Goal: Use online tool/utility

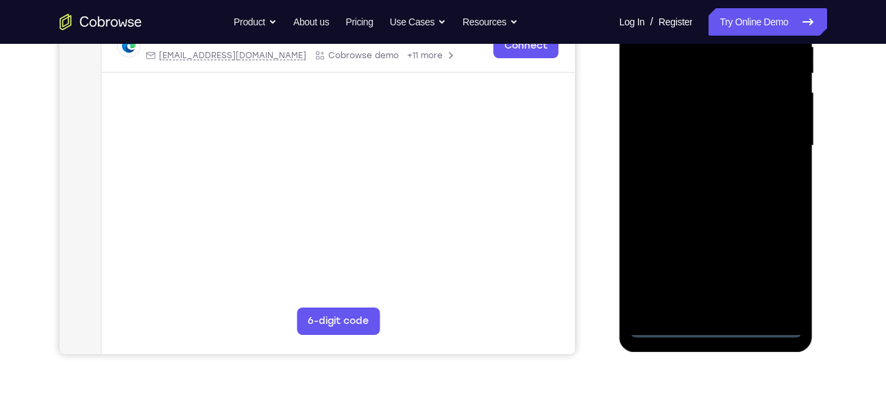
scroll to position [284, 0]
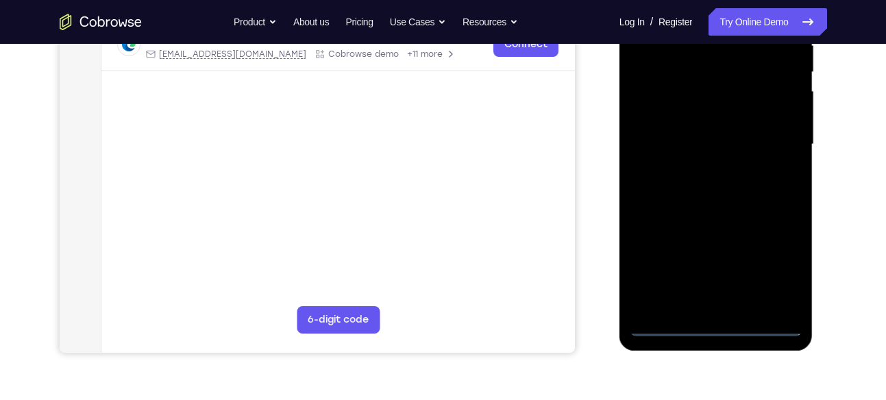
click at [716, 321] on div at bounding box center [716, 145] width 173 height 384
click at [720, 328] on div at bounding box center [716, 145] width 173 height 384
click at [778, 273] on div at bounding box center [716, 145] width 173 height 384
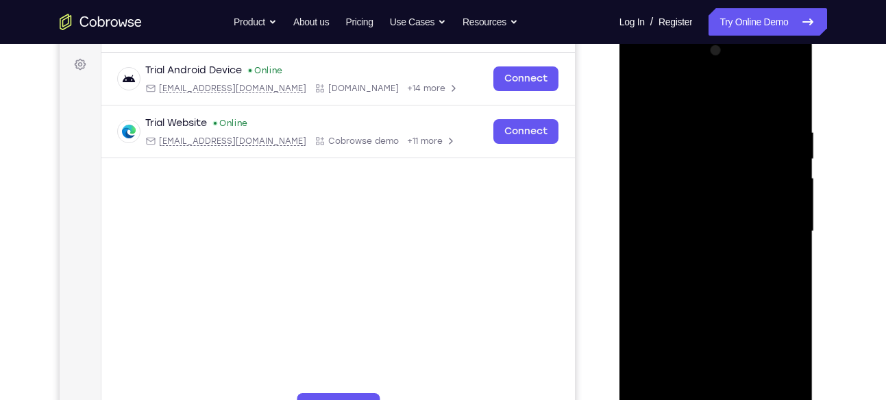
scroll to position [194, 0]
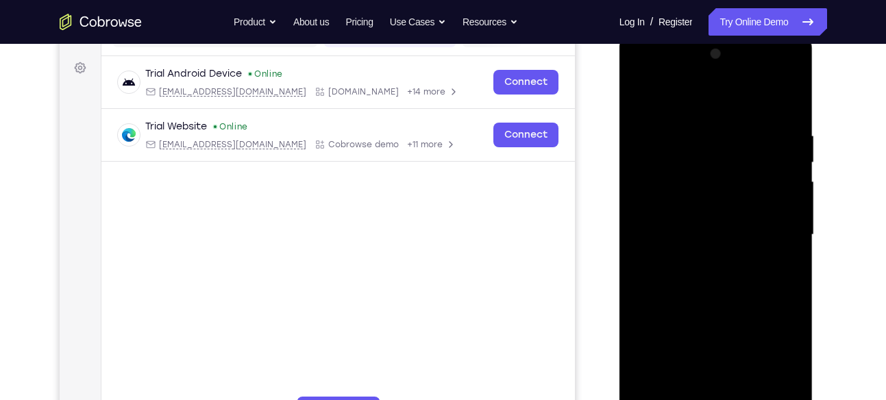
click at [661, 73] on div at bounding box center [716, 235] width 173 height 384
click at [664, 197] on div at bounding box center [716, 235] width 173 height 384
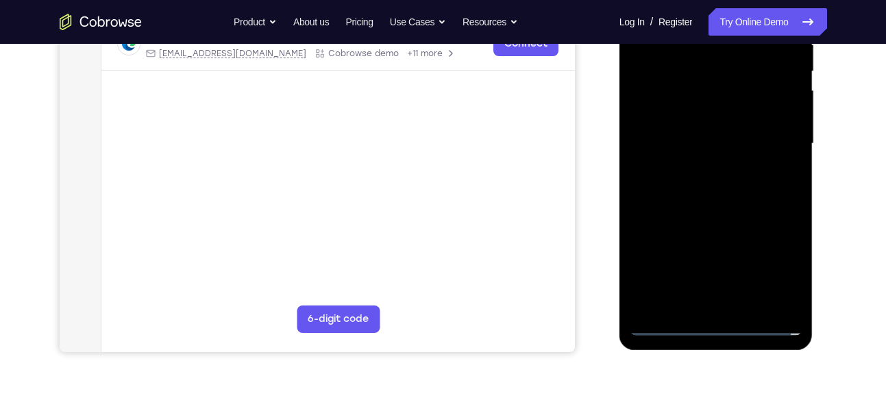
scroll to position [288, 0]
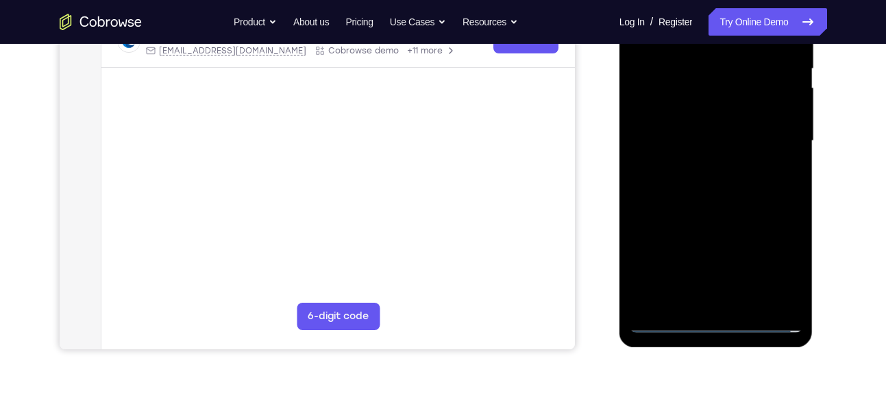
click at [710, 295] on div at bounding box center [716, 141] width 173 height 384
click at [691, 124] on div at bounding box center [716, 141] width 173 height 384
click at [695, 122] on div at bounding box center [716, 141] width 173 height 384
click at [702, 138] on div at bounding box center [716, 141] width 173 height 384
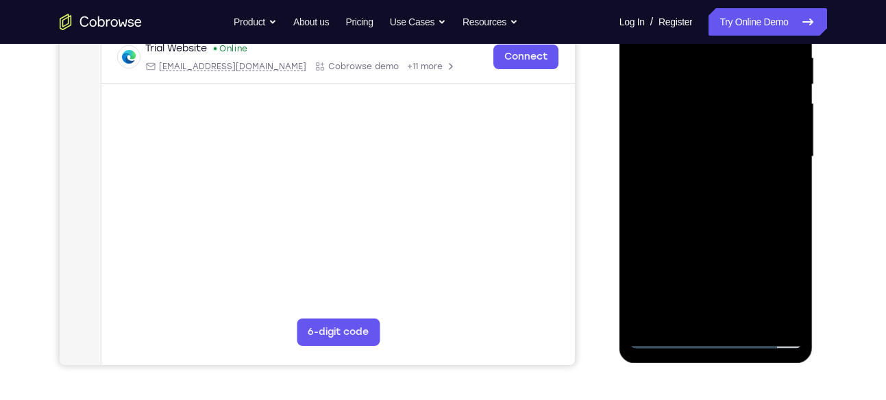
scroll to position [273, 0]
click at [693, 222] on div at bounding box center [716, 156] width 173 height 384
click at [678, 108] on div at bounding box center [716, 156] width 173 height 384
drag, startPoint x: 652, startPoint y: 209, endPoint x: 661, endPoint y: 162, distance: 48.1
click at [661, 162] on div at bounding box center [716, 156] width 173 height 384
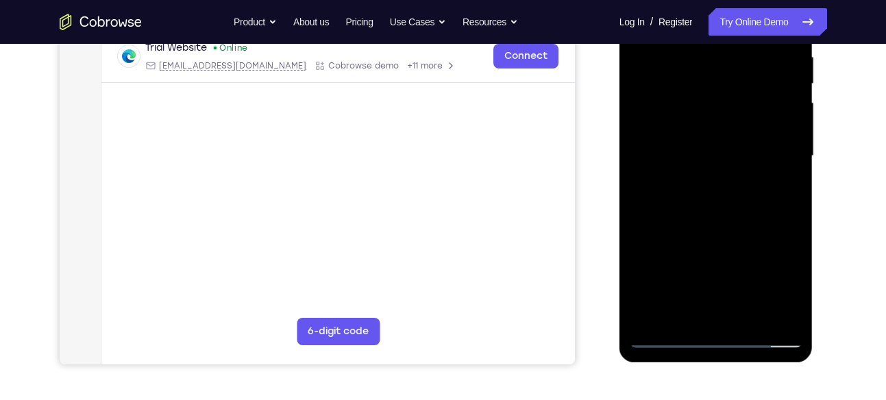
click at [701, 310] on div at bounding box center [716, 156] width 173 height 384
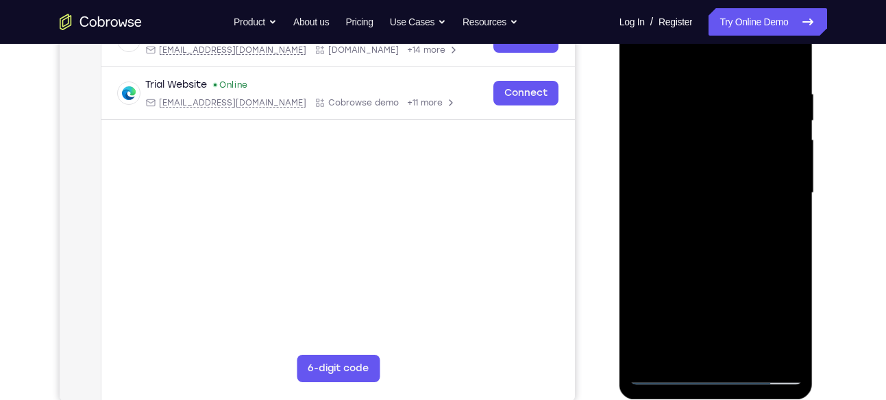
scroll to position [232, 0]
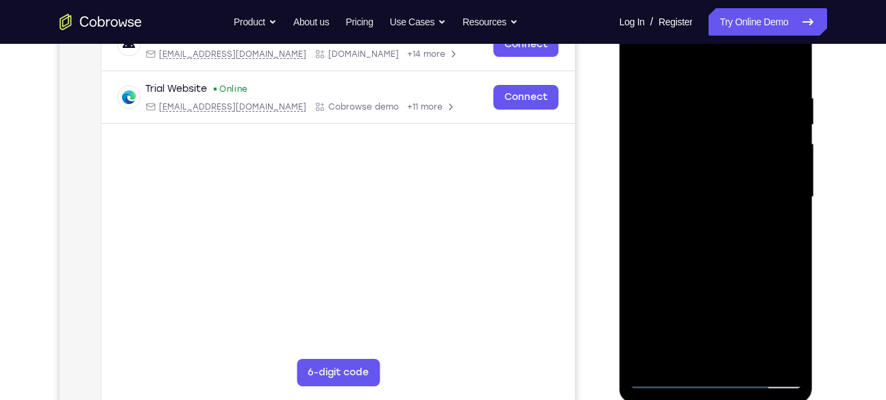
click at [663, 173] on div at bounding box center [716, 197] width 173 height 384
click at [704, 214] on div at bounding box center [716, 197] width 173 height 384
click at [716, 217] on div at bounding box center [716, 197] width 173 height 384
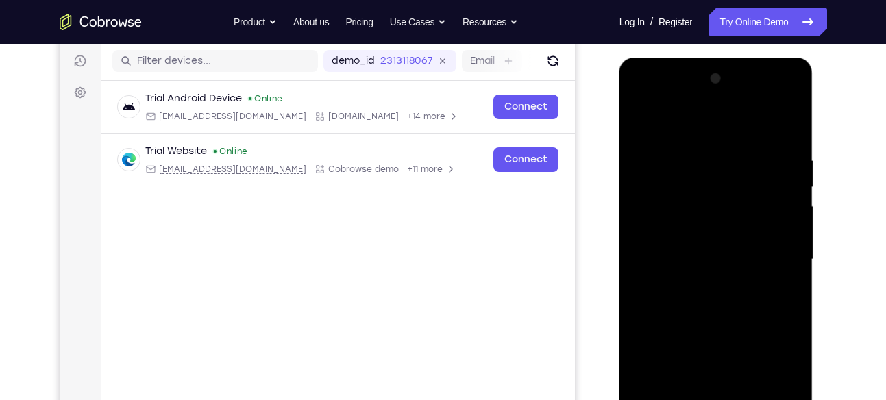
scroll to position [169, 0]
click at [792, 103] on div at bounding box center [716, 261] width 173 height 384
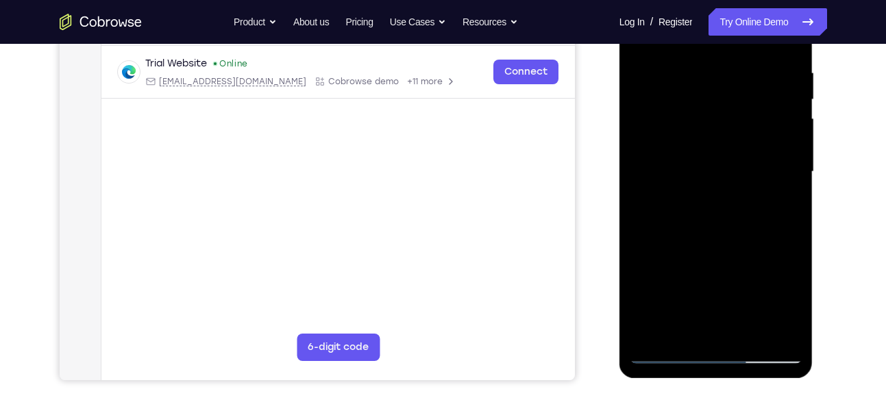
scroll to position [258, 0]
click at [767, 274] on div at bounding box center [716, 171] width 173 height 384
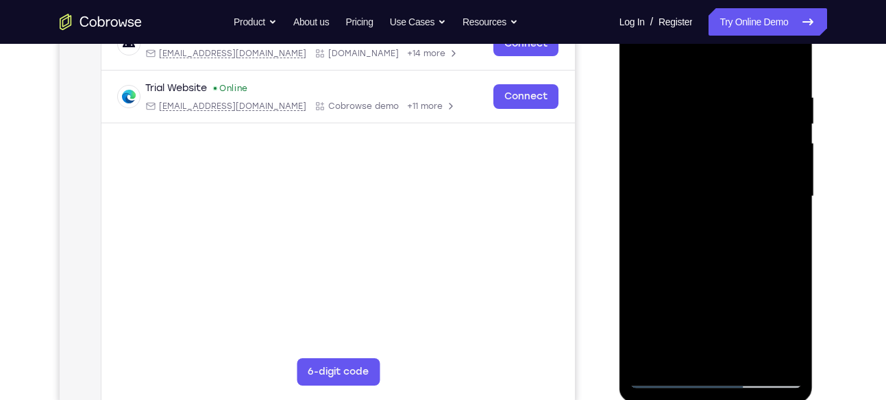
scroll to position [232, 0]
click at [773, 224] on div at bounding box center [716, 197] width 173 height 384
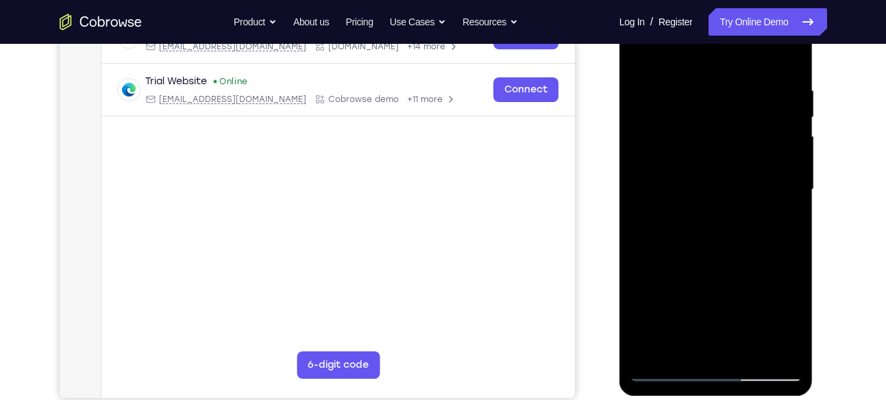
scroll to position [241, 0]
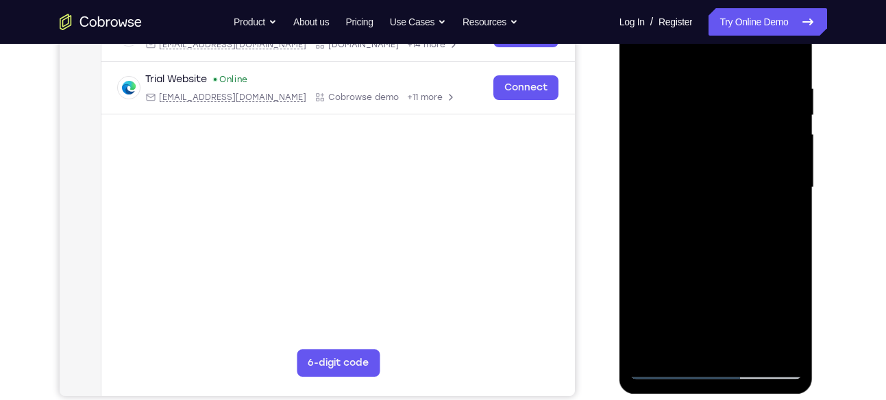
click at [779, 219] on div at bounding box center [716, 188] width 173 height 384
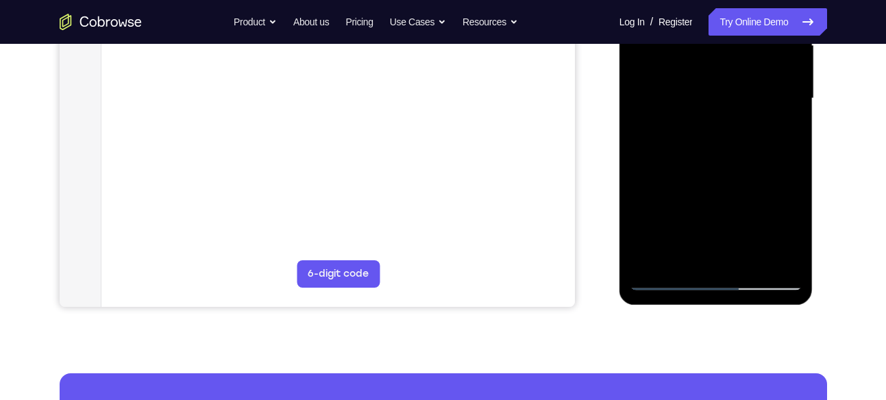
scroll to position [331, 0]
click at [761, 263] on div at bounding box center [716, 98] width 173 height 384
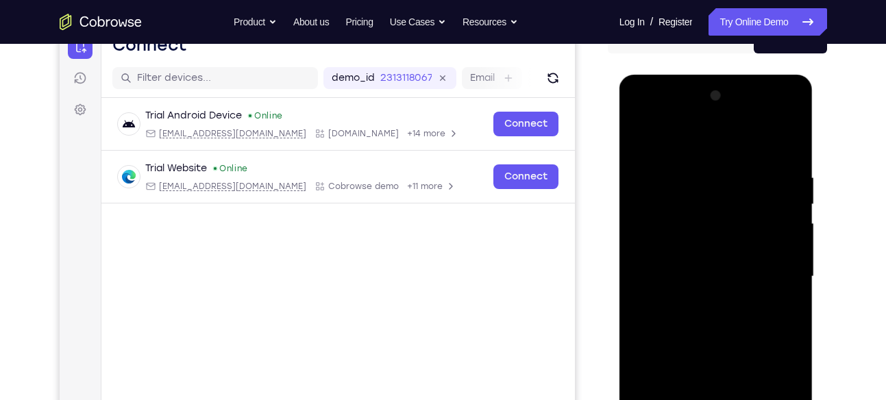
scroll to position [149, 0]
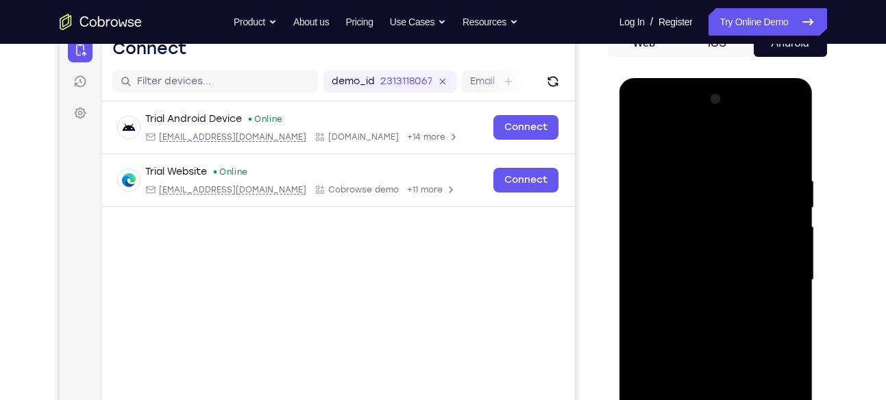
click at [731, 169] on div at bounding box center [716, 280] width 173 height 384
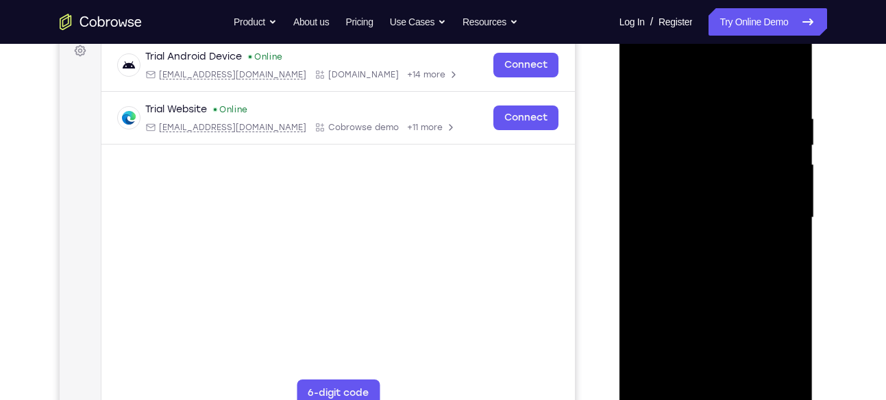
scroll to position [212, 0]
click at [769, 239] on div at bounding box center [716, 217] width 173 height 384
click at [743, 214] on div at bounding box center [716, 217] width 173 height 384
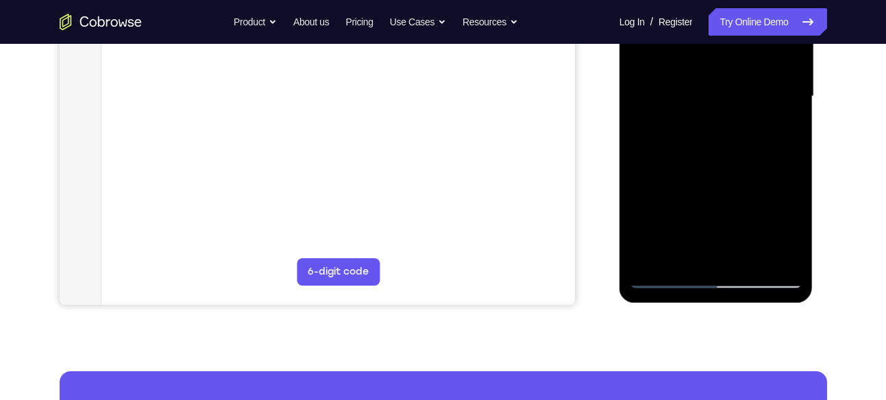
scroll to position [333, 0]
click at [743, 260] on div at bounding box center [716, 96] width 173 height 384
click at [733, 258] on div at bounding box center [716, 96] width 173 height 384
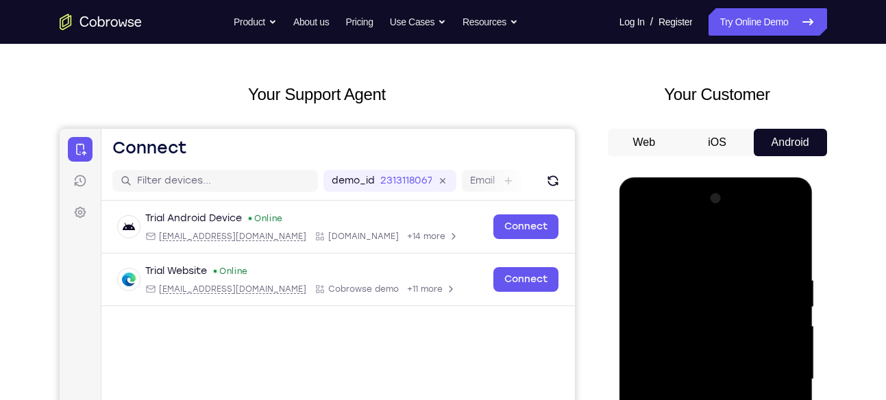
scroll to position [49, 0]
drag, startPoint x: 733, startPoint y: 542, endPoint x: 719, endPoint y: 298, distance: 244.3
drag, startPoint x: 719, startPoint y: 298, endPoint x: 695, endPoint y: 247, distance: 56.4
click at [695, 247] on div at bounding box center [716, 380] width 173 height 384
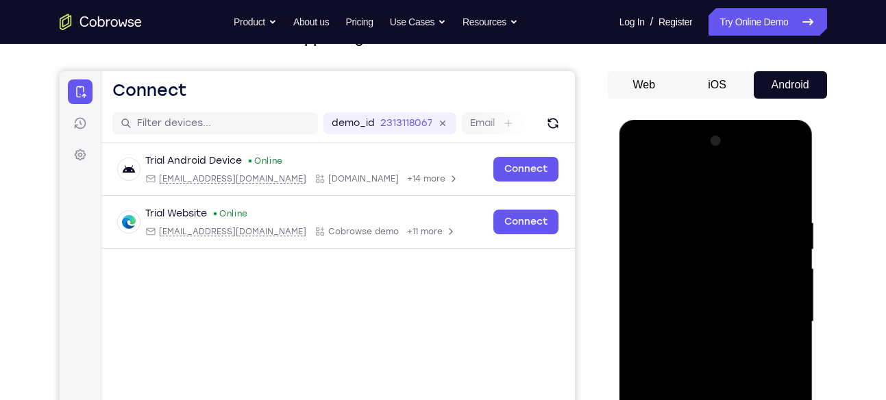
scroll to position [102, 0]
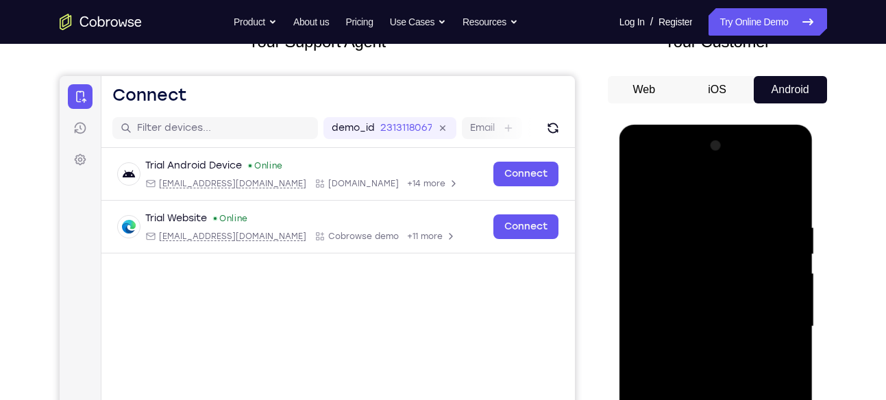
click at [768, 168] on div at bounding box center [716, 327] width 173 height 384
click at [788, 243] on div at bounding box center [716, 327] width 173 height 384
click at [743, 223] on div at bounding box center [716, 327] width 173 height 384
click at [790, 170] on div at bounding box center [716, 327] width 173 height 384
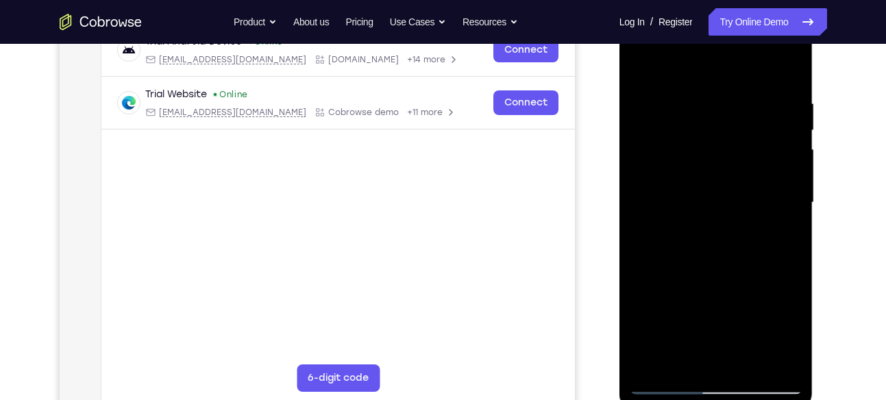
scroll to position [234, 0]
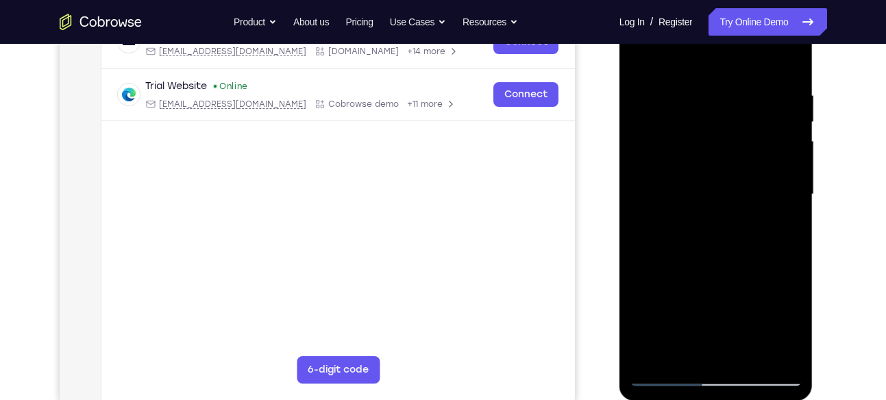
click at [737, 292] on div at bounding box center [716, 195] width 173 height 384
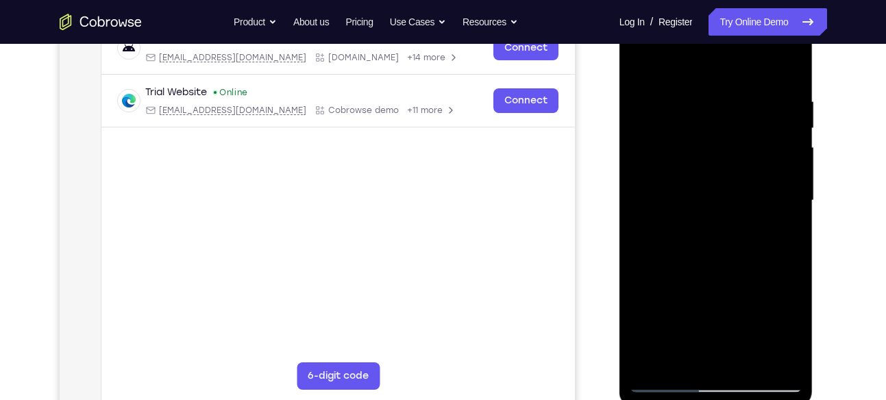
scroll to position [227, 0]
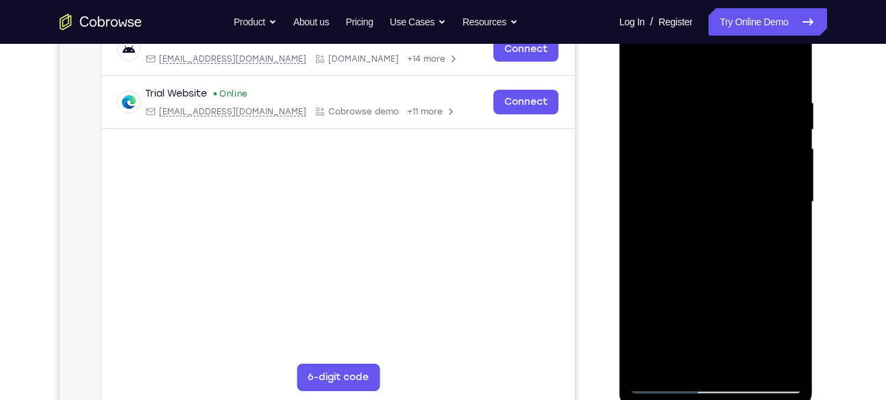
drag, startPoint x: 691, startPoint y: 269, endPoint x: 712, endPoint y: 181, distance: 90.1
click at [712, 181] on div at bounding box center [716, 202] width 173 height 384
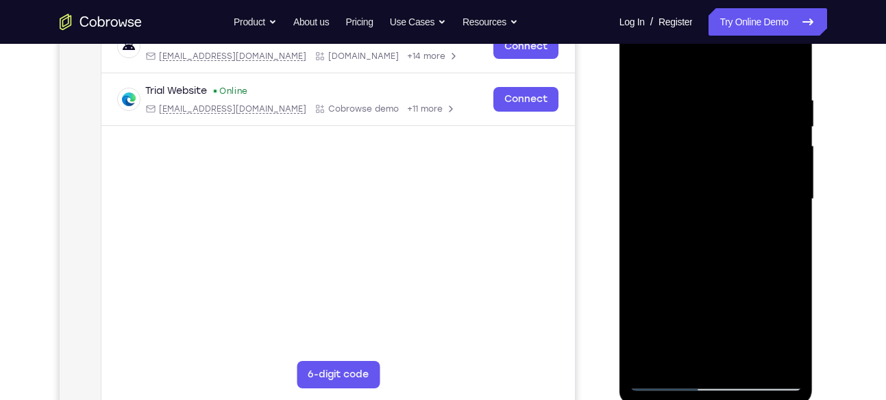
scroll to position [229, 0]
drag, startPoint x: 704, startPoint y: 262, endPoint x: 708, endPoint y: 170, distance: 91.9
click at [708, 170] on div at bounding box center [716, 200] width 173 height 384
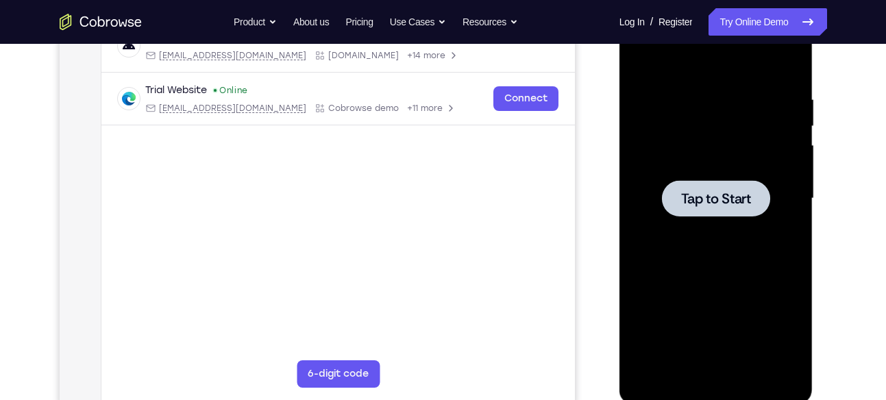
click at [688, 196] on span "Tap to Start" at bounding box center [716, 199] width 70 height 14
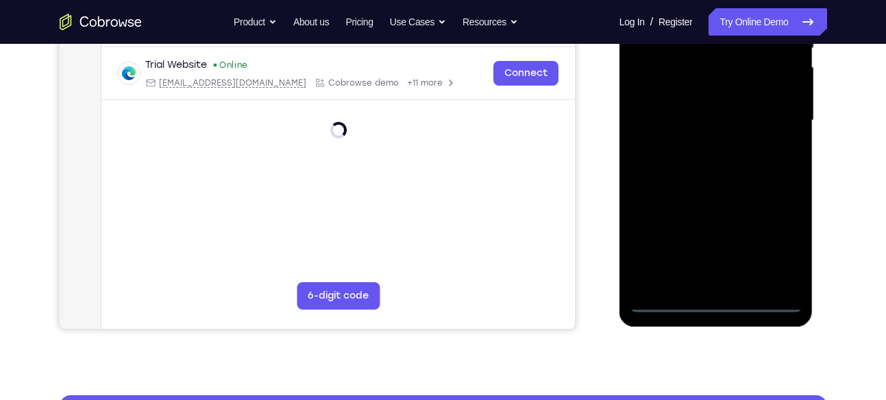
scroll to position [309, 0]
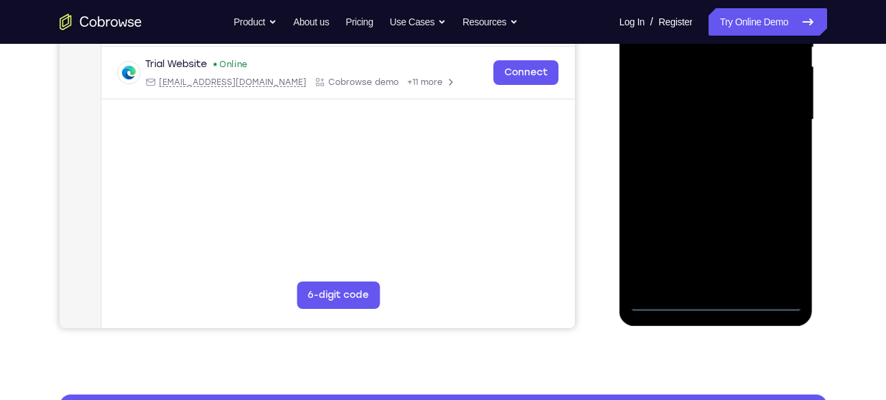
click at [711, 303] on div at bounding box center [716, 120] width 173 height 384
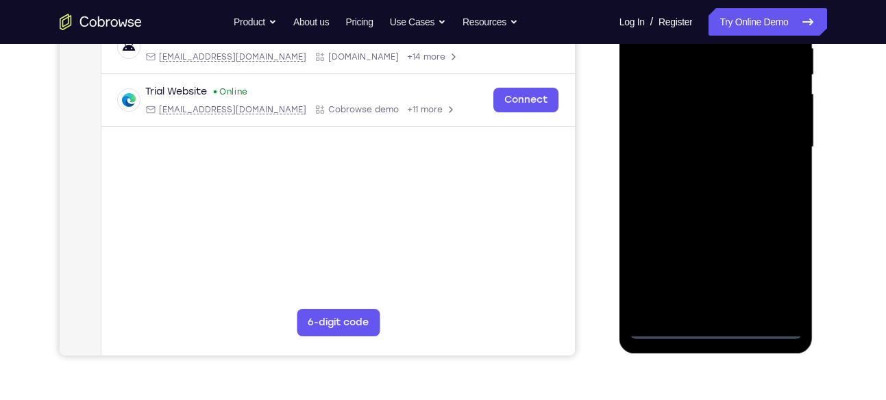
scroll to position [280, 0]
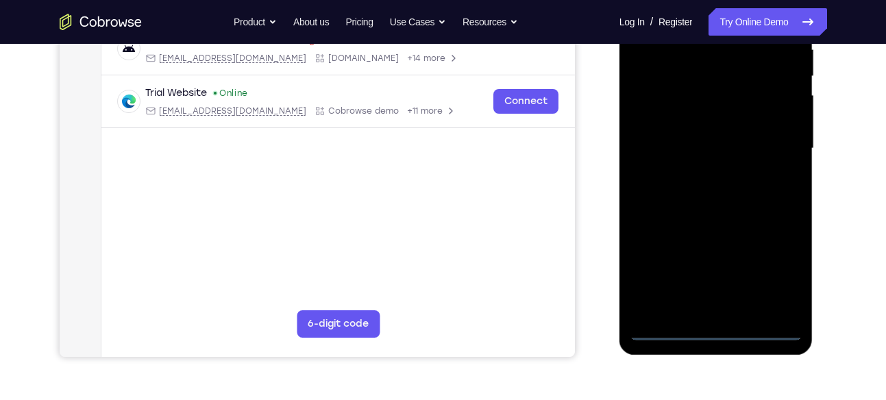
click at [772, 275] on div at bounding box center [716, 149] width 173 height 384
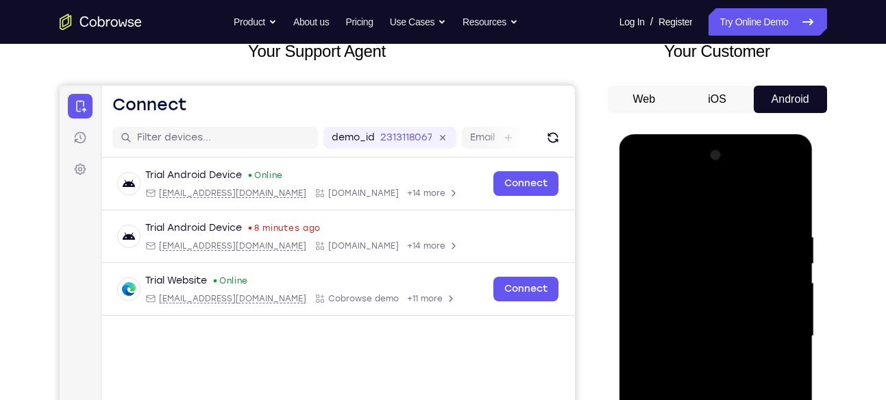
scroll to position [92, 0]
click at [643, 177] on div at bounding box center [716, 337] width 173 height 384
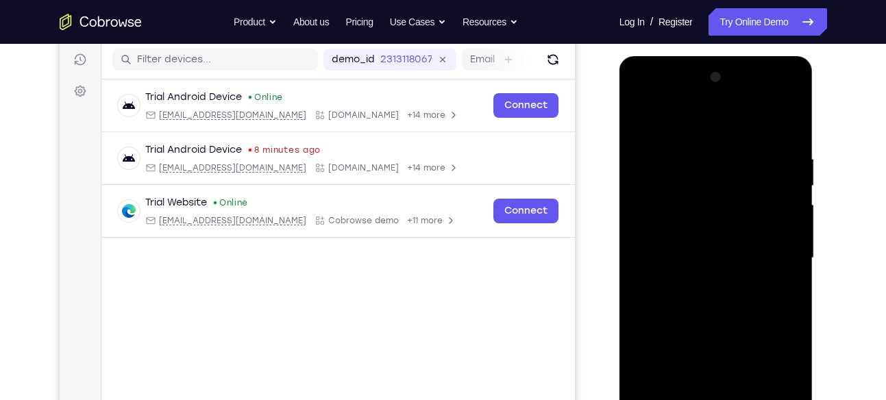
scroll to position [193, 0]
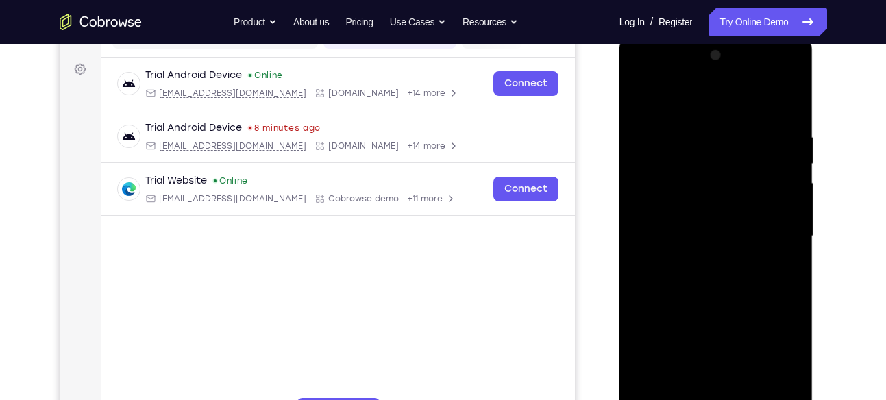
click at [774, 228] on div at bounding box center [716, 237] width 173 height 384
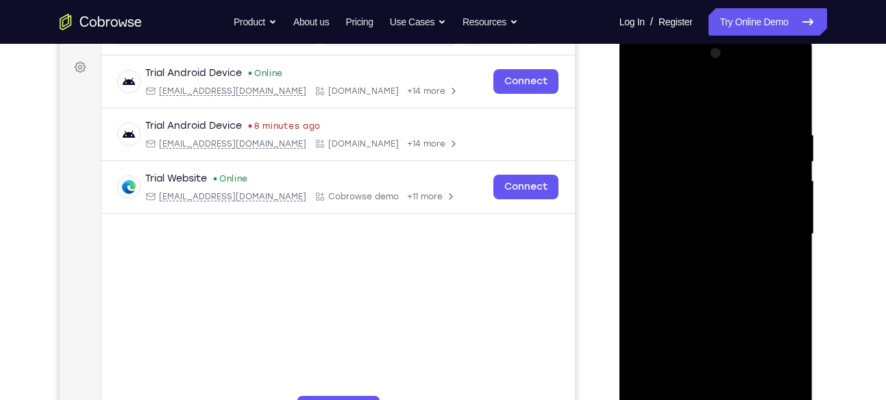
click at [700, 260] on div at bounding box center [716, 234] width 173 height 384
click at [700, 295] on div at bounding box center [716, 233] width 173 height 384
click at [671, 219] on div at bounding box center [716, 233] width 173 height 384
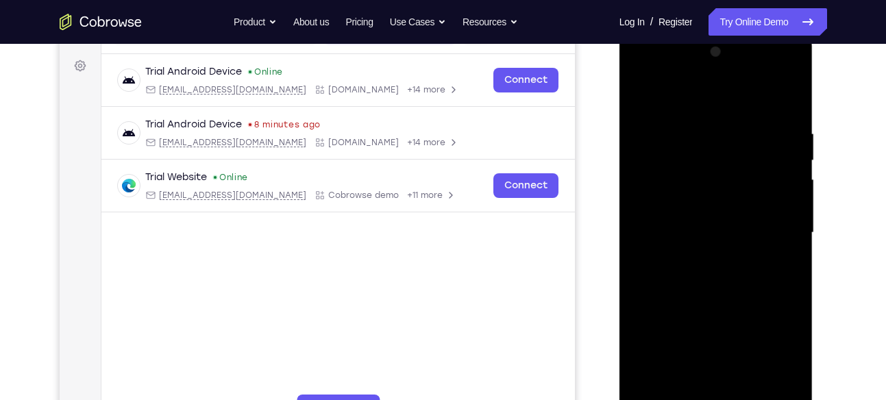
click at [682, 238] on div at bounding box center [716, 233] width 173 height 384
click at [685, 192] on div at bounding box center [716, 233] width 173 height 384
click at [652, 219] on div at bounding box center [716, 233] width 173 height 384
click at [692, 254] on div at bounding box center [716, 233] width 173 height 384
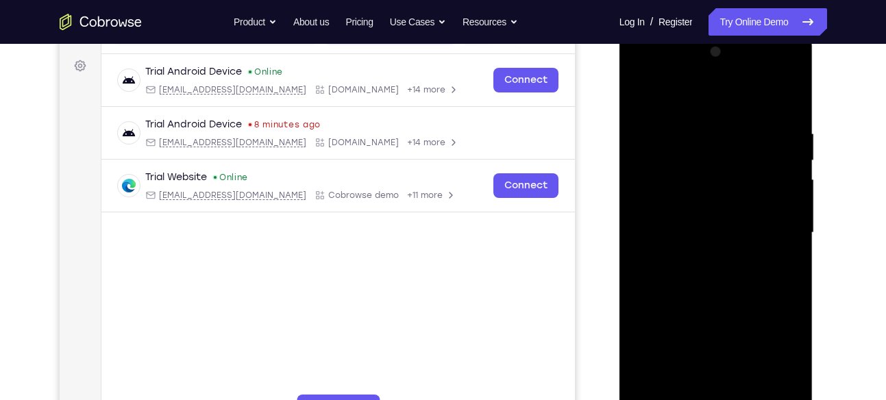
click at [692, 254] on div at bounding box center [716, 233] width 173 height 384
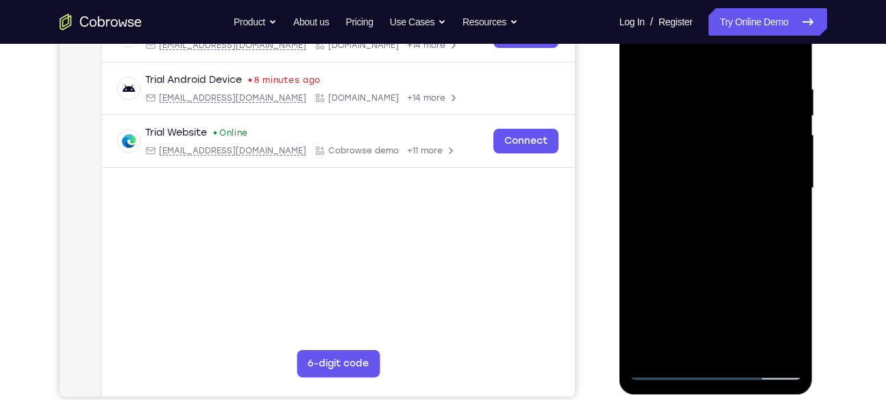
scroll to position [241, 0]
click at [698, 263] on div at bounding box center [716, 188] width 173 height 384
click at [691, 166] on div at bounding box center [716, 188] width 173 height 384
drag, startPoint x: 715, startPoint y: 250, endPoint x: 715, endPoint y: 197, distance: 53.5
click at [715, 197] on div at bounding box center [716, 188] width 173 height 384
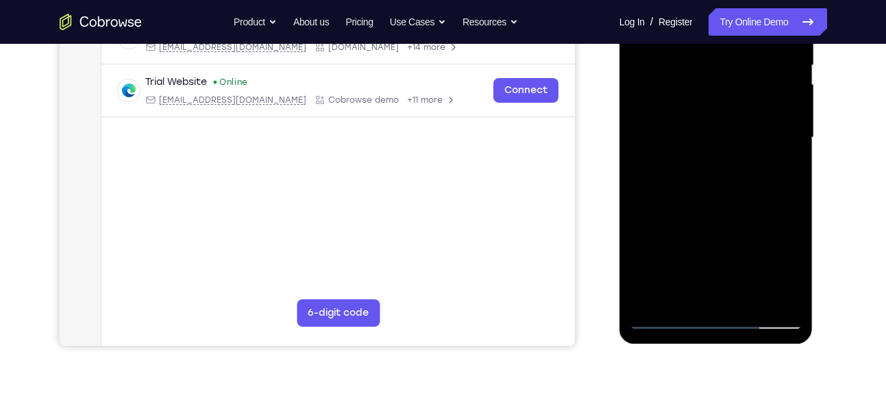
scroll to position [293, 0]
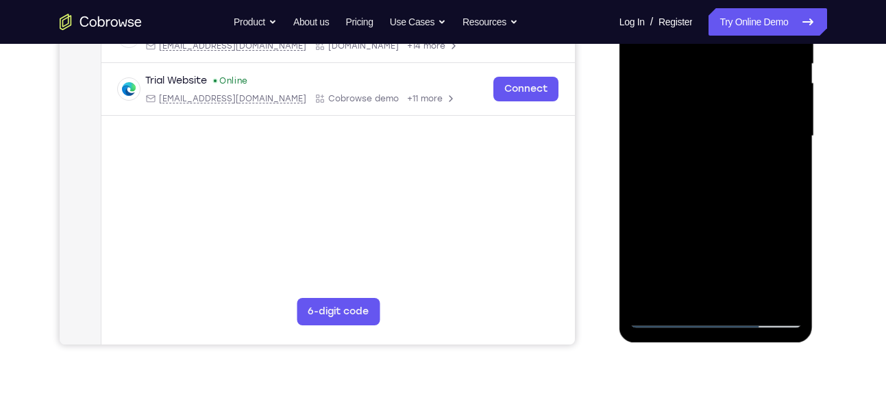
click at [730, 289] on div at bounding box center [716, 136] width 173 height 384
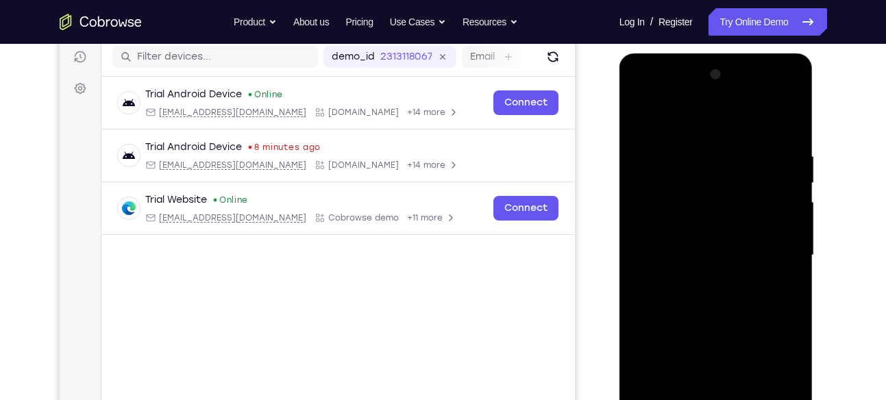
scroll to position [173, 0]
click at [648, 212] on div at bounding box center [716, 256] width 173 height 384
click at [706, 291] on div at bounding box center [716, 256] width 173 height 384
click at [700, 214] on div at bounding box center [716, 256] width 173 height 384
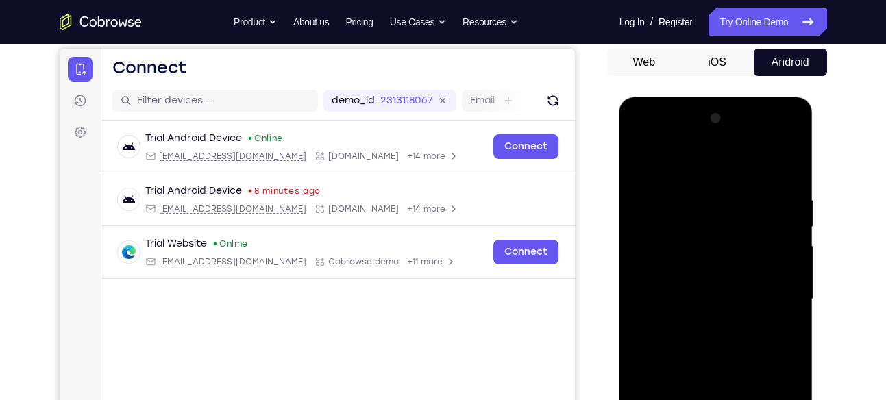
scroll to position [128, 0]
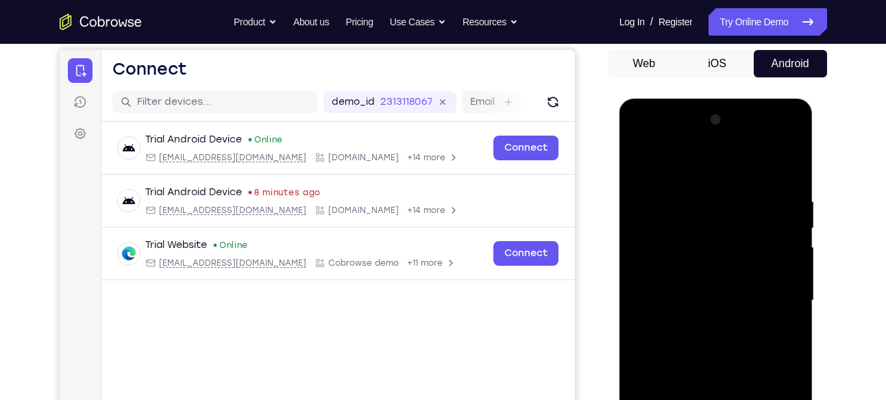
click at [771, 142] on div at bounding box center [716, 301] width 173 height 384
click at [648, 143] on div at bounding box center [716, 301] width 173 height 384
click at [642, 143] on div at bounding box center [716, 301] width 173 height 384
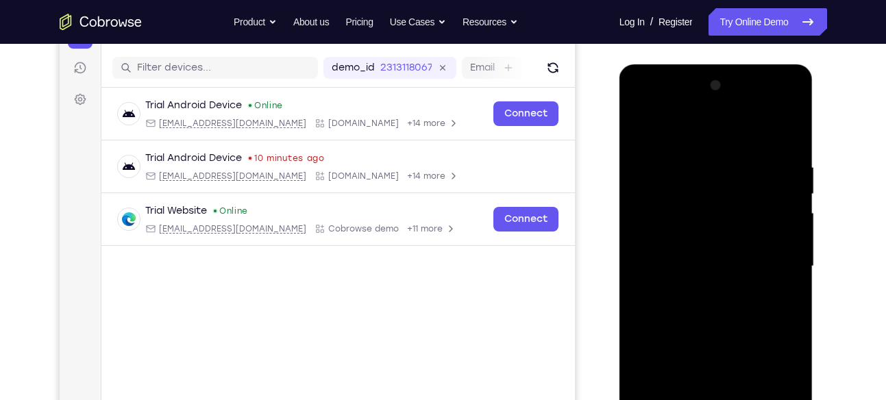
scroll to position [154, 0]
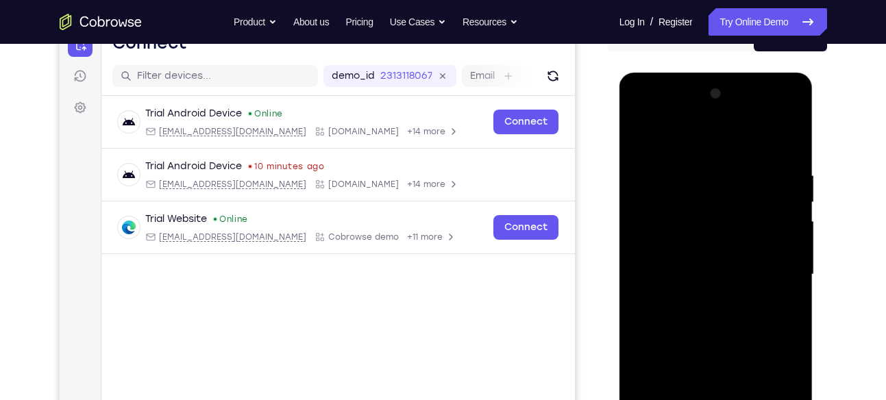
click at [768, 267] on div at bounding box center [716, 275] width 173 height 384
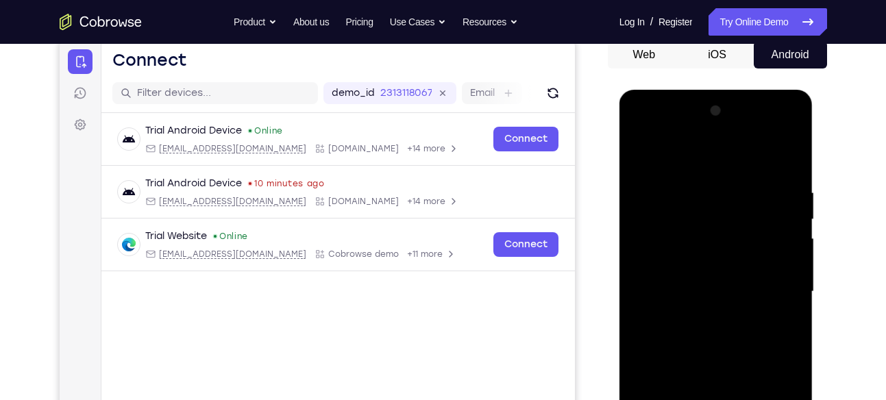
scroll to position [139, 0]
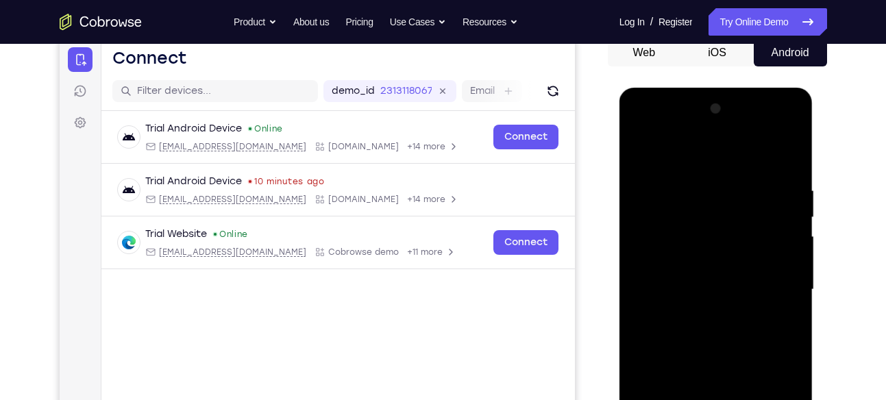
click at [706, 310] on div at bounding box center [716, 290] width 173 height 384
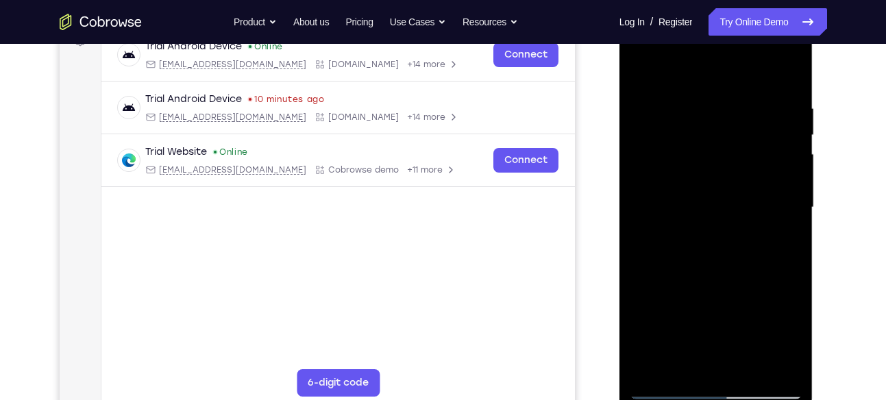
scroll to position [233, 0]
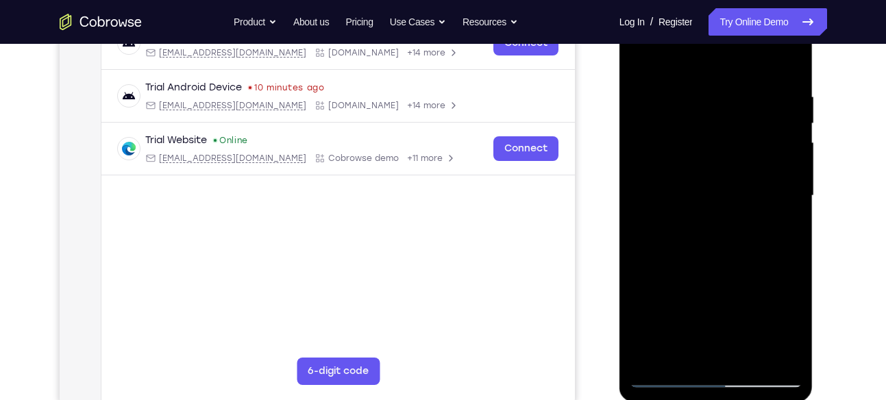
click at [712, 262] on div at bounding box center [716, 196] width 173 height 384
click at [694, 188] on div at bounding box center [716, 196] width 173 height 384
click at [694, 155] on div at bounding box center [716, 196] width 173 height 384
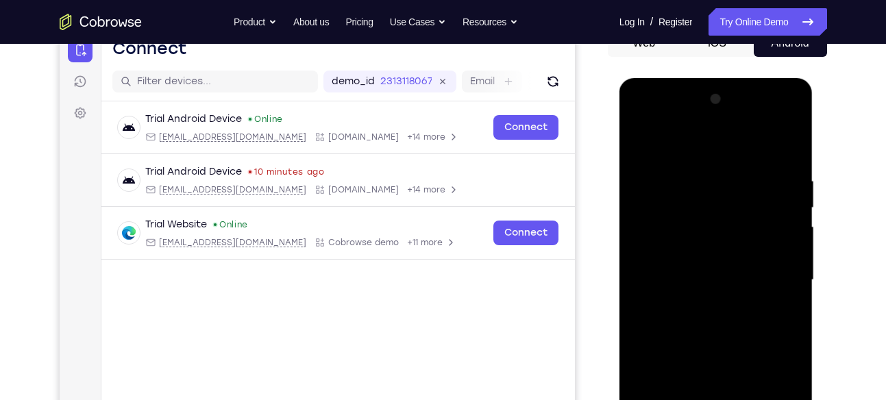
scroll to position [145, 0]
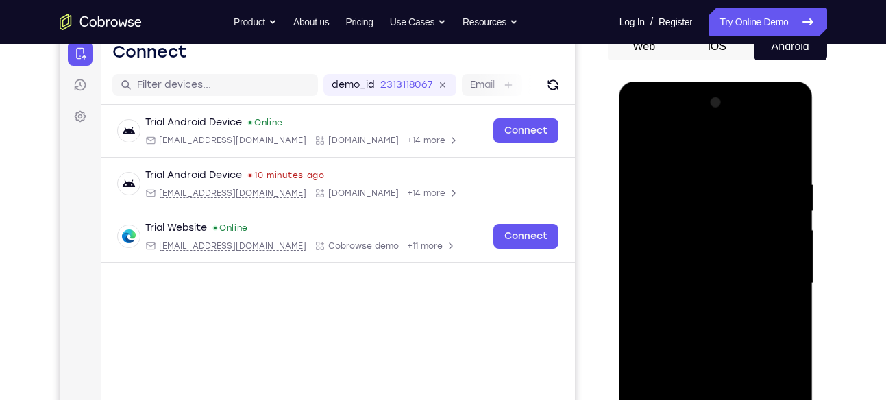
click at [694, 214] on div at bounding box center [716, 284] width 173 height 384
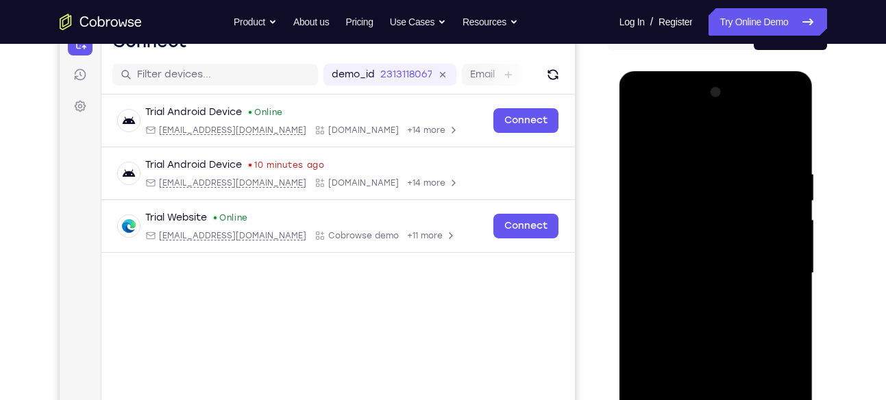
scroll to position [156, 0]
click at [694, 214] on div at bounding box center [716, 273] width 173 height 384
click at [640, 138] on div at bounding box center [716, 273] width 173 height 384
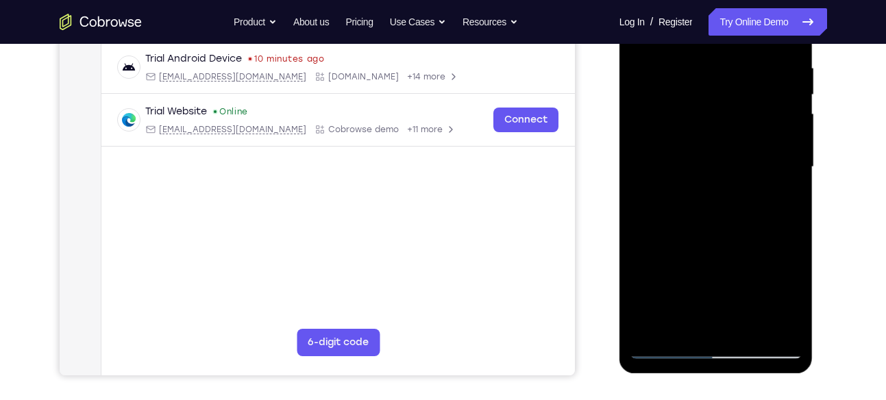
scroll to position [245, 0]
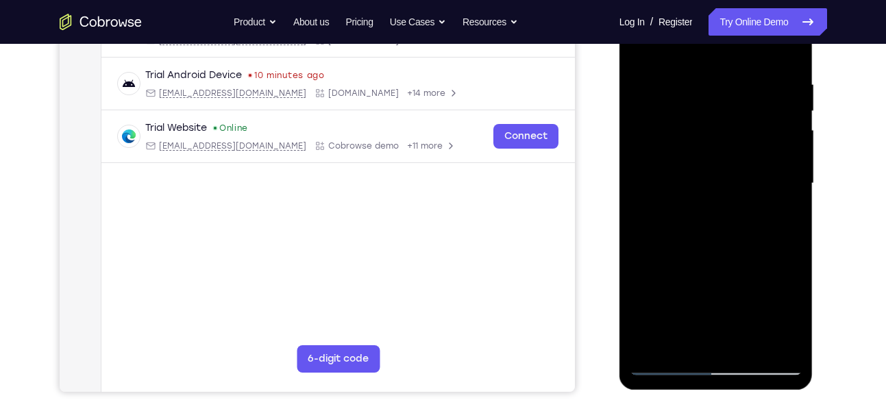
click at [724, 247] on div at bounding box center [716, 184] width 173 height 384
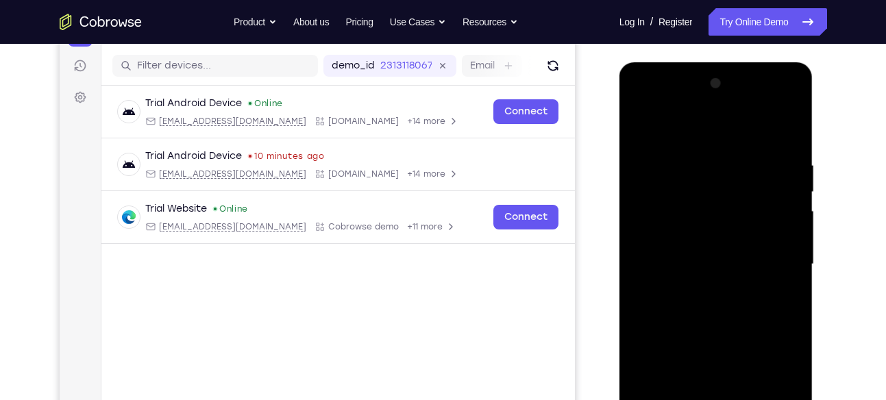
drag, startPoint x: 724, startPoint y: 328, endPoint x: 732, endPoint y: 153, distance: 175.0
click at [732, 153] on div at bounding box center [716, 265] width 173 height 384
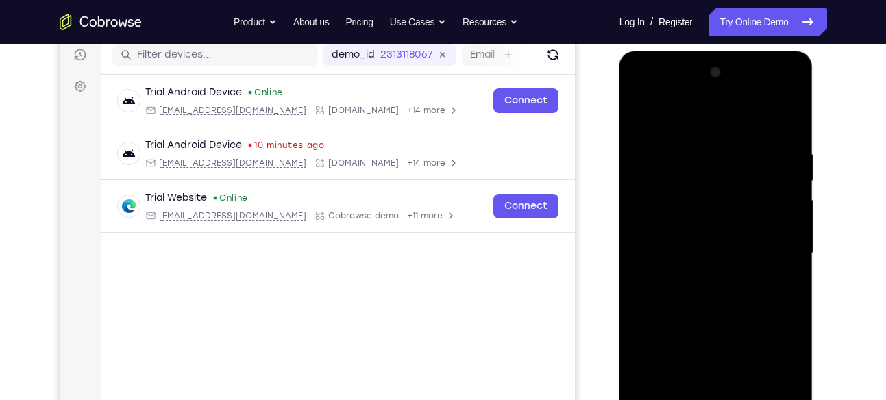
scroll to position [177, 0]
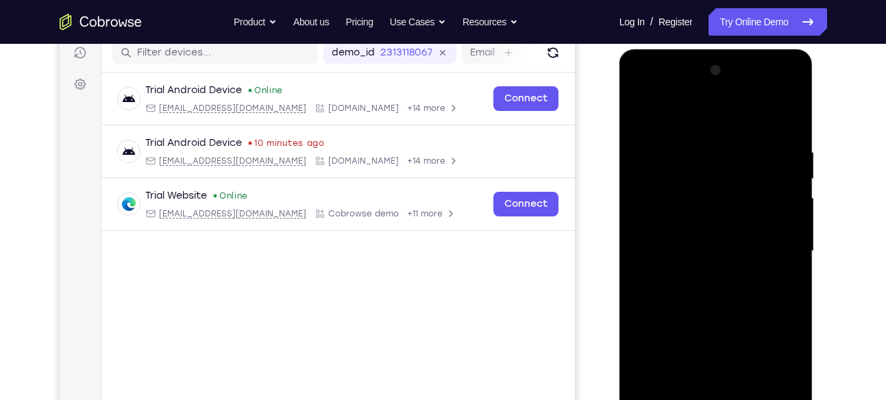
drag, startPoint x: 713, startPoint y: 248, endPoint x: 722, endPoint y: 171, distance: 77.3
click at [722, 171] on div at bounding box center [716, 252] width 173 height 384
drag, startPoint x: 722, startPoint y: 172, endPoint x: 697, endPoint y: 255, distance: 86.7
click at [697, 255] on div at bounding box center [716, 252] width 173 height 384
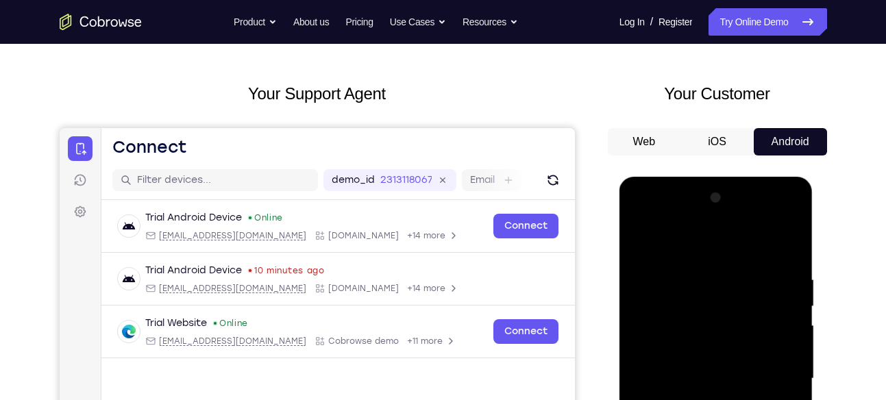
scroll to position [47, 0]
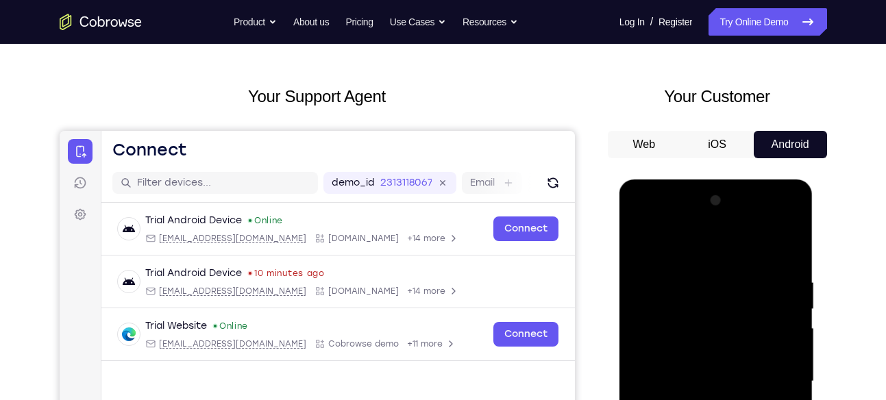
drag, startPoint x: 716, startPoint y: 269, endPoint x: 693, endPoint y: 352, distance: 85.9
click at [693, 352] on div at bounding box center [716, 382] width 173 height 384
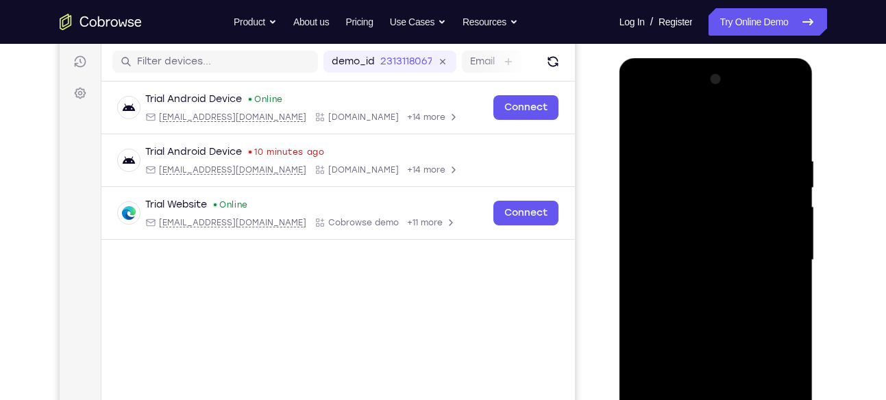
scroll to position [169, 0]
click at [704, 226] on div at bounding box center [716, 260] width 173 height 384
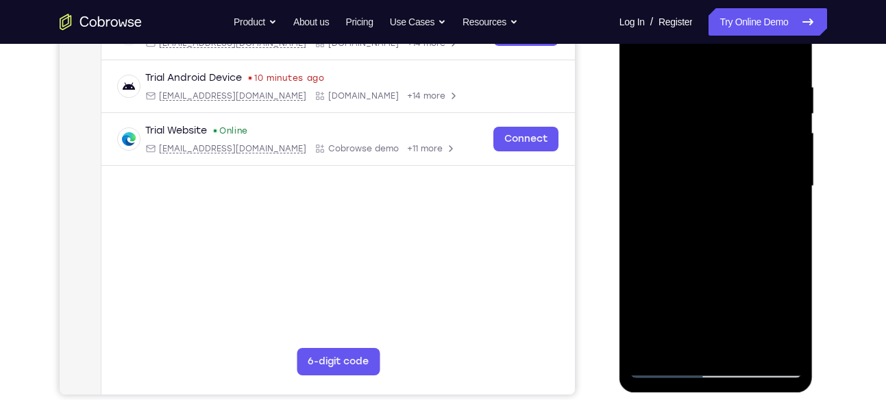
drag, startPoint x: 693, startPoint y: 223, endPoint x: 703, endPoint y: 175, distance: 49.1
click at [703, 175] on div at bounding box center [716, 187] width 173 height 384
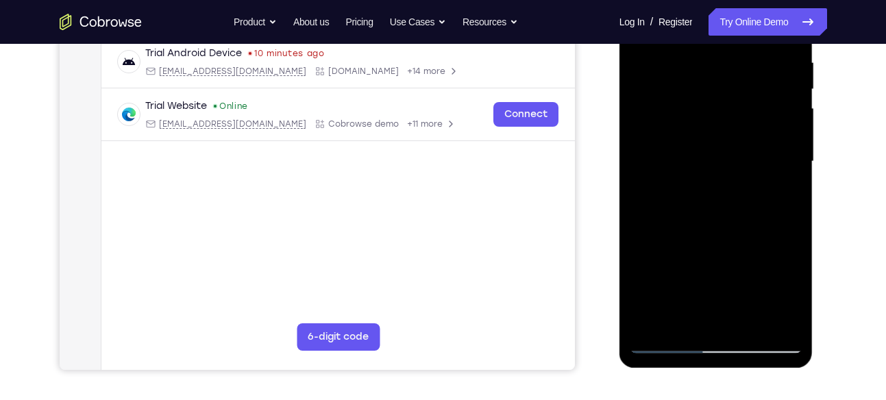
scroll to position [268, 0]
click at [746, 321] on div at bounding box center [716, 161] width 173 height 384
click at [726, 235] on div at bounding box center [716, 161] width 173 height 384
click at [694, 158] on div at bounding box center [716, 161] width 173 height 384
click at [658, 312] on div at bounding box center [716, 161] width 173 height 384
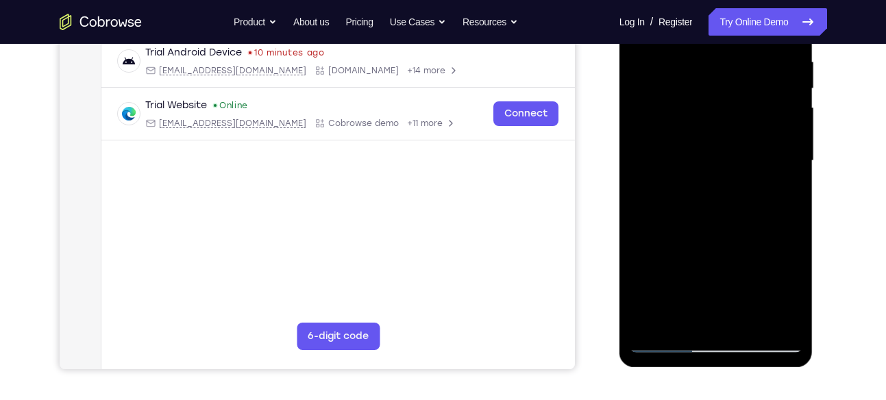
click at [785, 294] on div at bounding box center [716, 161] width 173 height 384
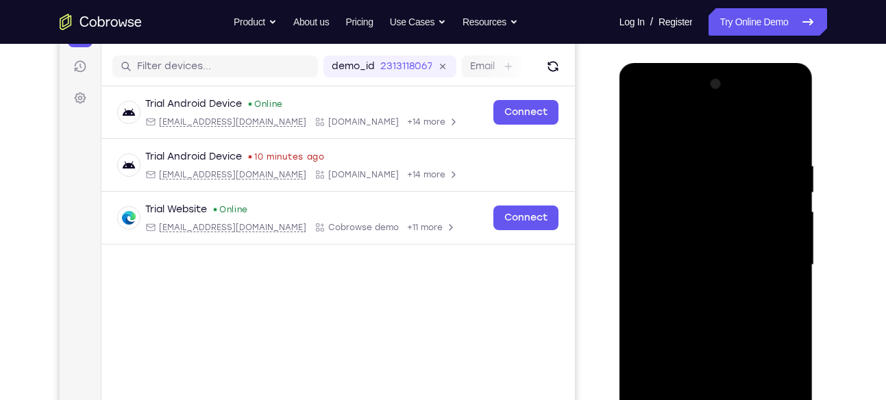
scroll to position [163, 0]
click at [639, 132] on div at bounding box center [716, 266] width 173 height 384
click at [640, 130] on div at bounding box center [716, 266] width 173 height 384
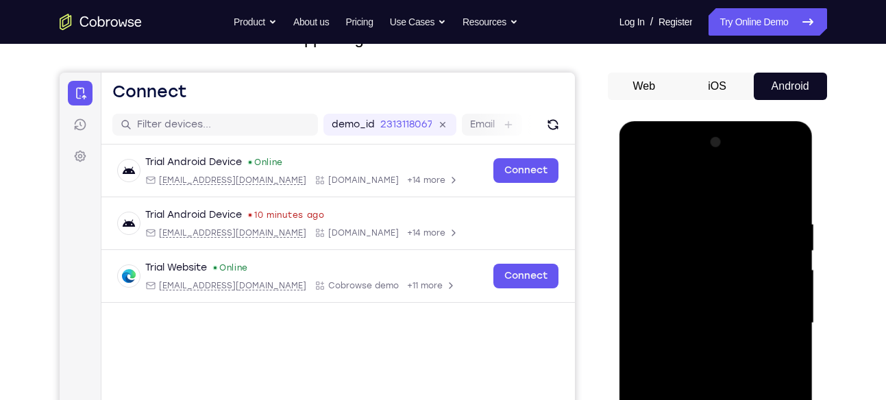
scroll to position [103, 0]
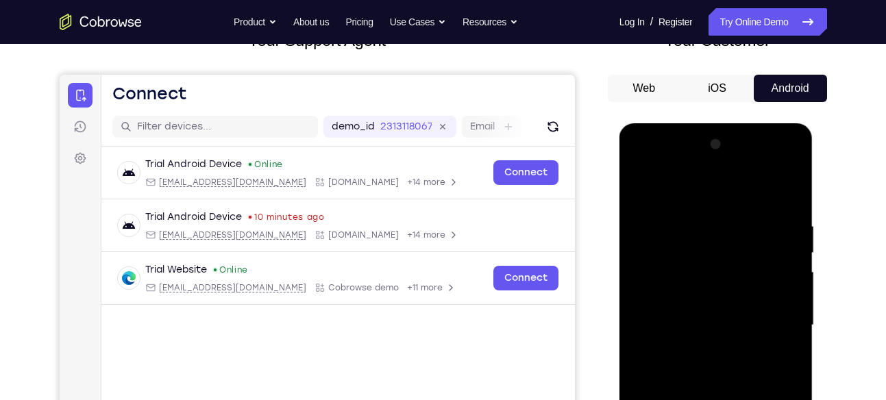
drag, startPoint x: 703, startPoint y: 243, endPoint x: 687, endPoint y: 286, distance: 46.2
click at [687, 286] on div at bounding box center [716, 326] width 173 height 384
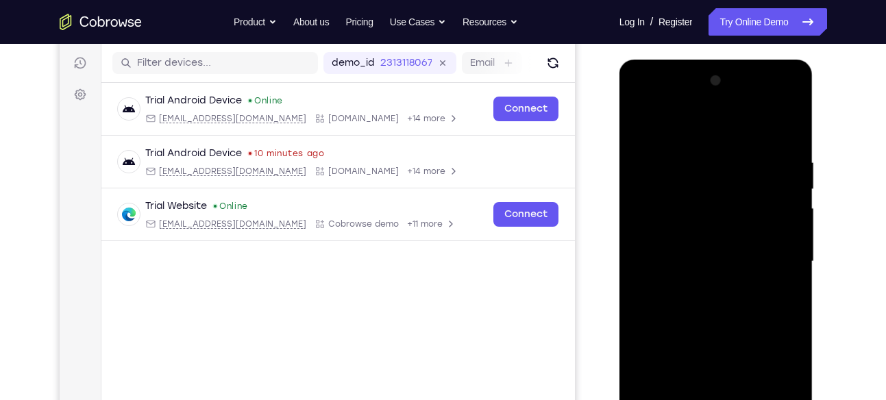
scroll to position [165, 0]
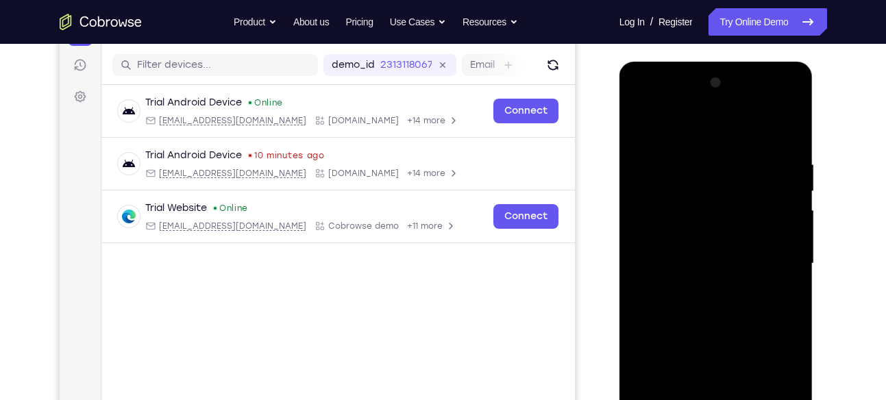
drag, startPoint x: 732, startPoint y: 166, endPoint x: 637, endPoint y: 171, distance: 95.4
click at [637, 171] on div at bounding box center [716, 264] width 173 height 384
drag, startPoint x: 748, startPoint y: 164, endPoint x: 670, endPoint y: 174, distance: 78.7
click at [670, 174] on div at bounding box center [716, 264] width 173 height 384
drag, startPoint x: 741, startPoint y: 154, endPoint x: 850, endPoint y: 153, distance: 109.0
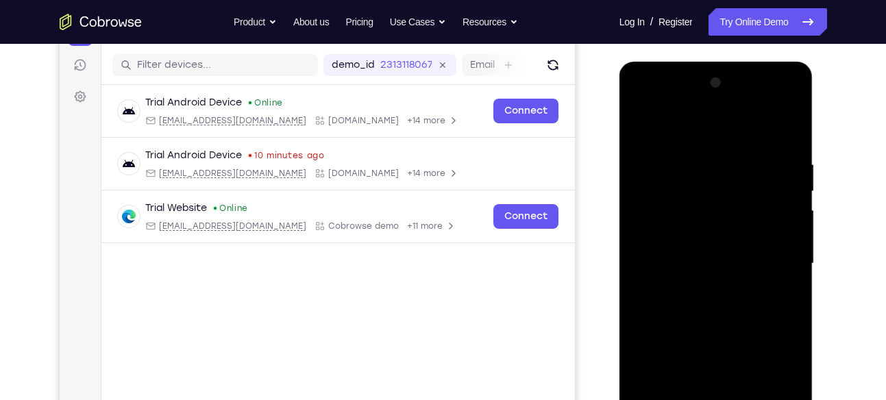
click at [815, 153] on html "Online web based iOS Simulators and Android Emulators. Run iPhone, iPad, Mobile…" at bounding box center [716, 267] width 195 height 411
click at [685, 157] on div at bounding box center [716, 264] width 173 height 384
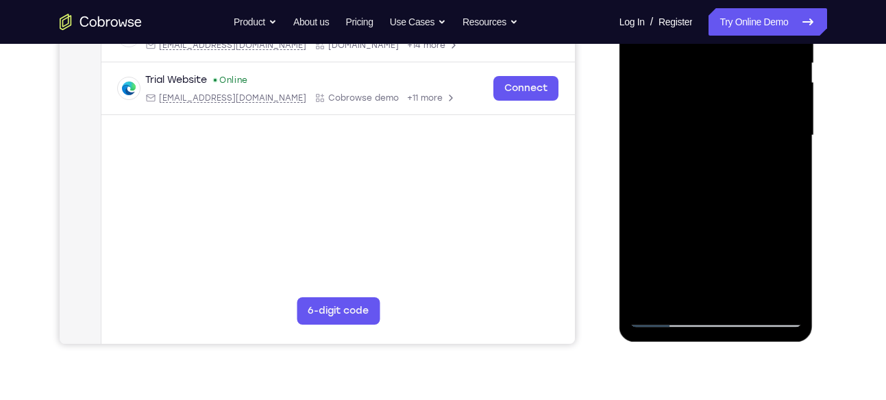
scroll to position [299, 0]
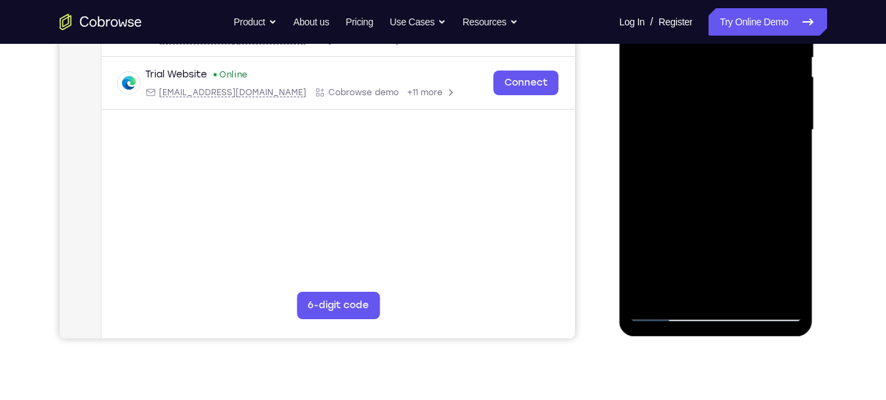
click at [769, 286] on div at bounding box center [716, 130] width 173 height 384
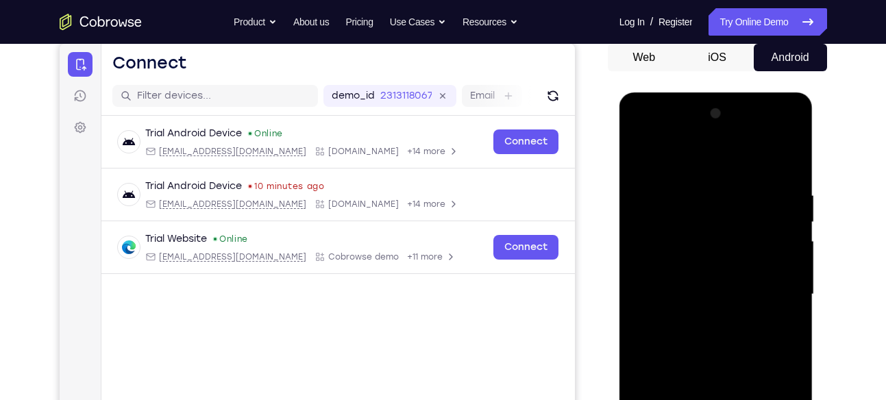
scroll to position [129, 0]
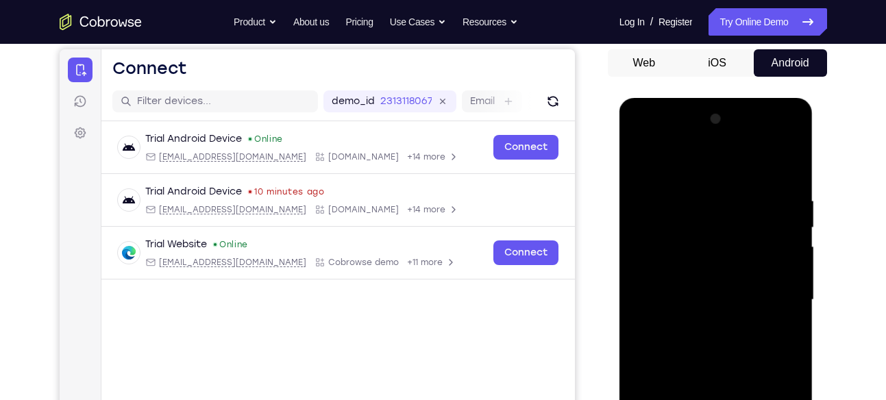
click at [783, 167] on div at bounding box center [716, 300] width 173 height 384
drag, startPoint x: 711, startPoint y: 313, endPoint x: 730, endPoint y: 180, distance: 134.2
click at [730, 180] on div at bounding box center [716, 300] width 173 height 384
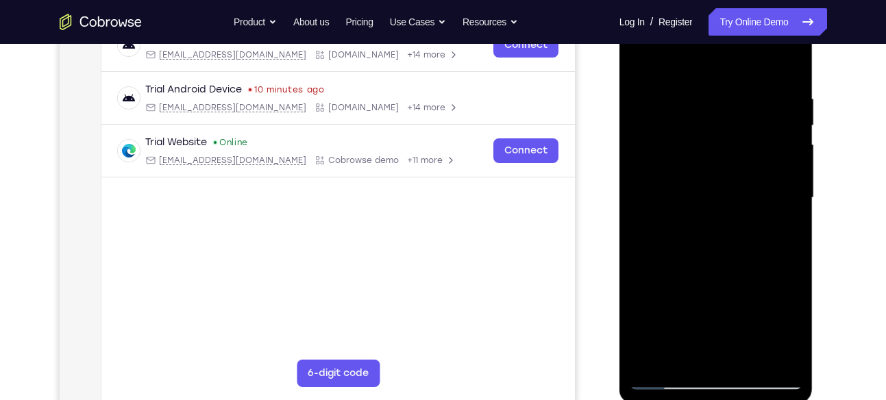
scroll to position [234, 0]
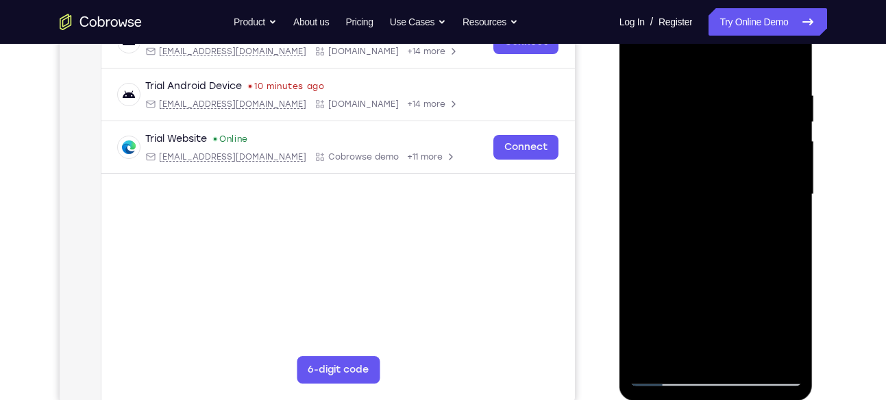
drag, startPoint x: 702, startPoint y: 290, endPoint x: 725, endPoint y: 198, distance: 94.6
click at [725, 198] on div at bounding box center [716, 195] width 173 height 384
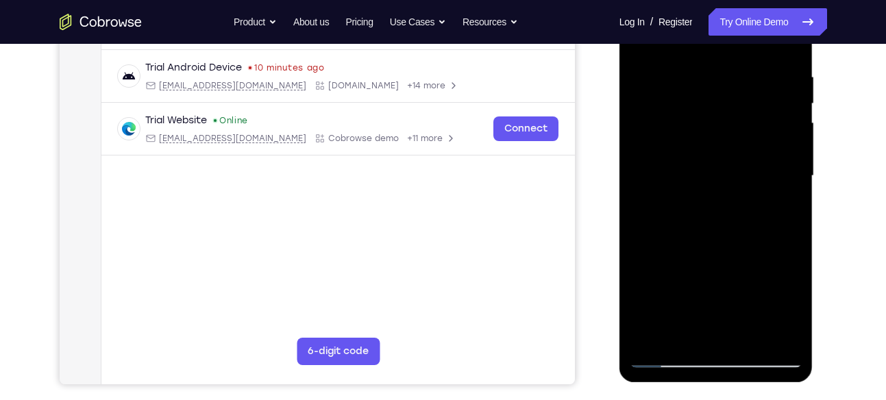
drag, startPoint x: 702, startPoint y: 306, endPoint x: 730, endPoint y: 197, distance: 111.8
click at [730, 197] on div at bounding box center [716, 176] width 173 height 384
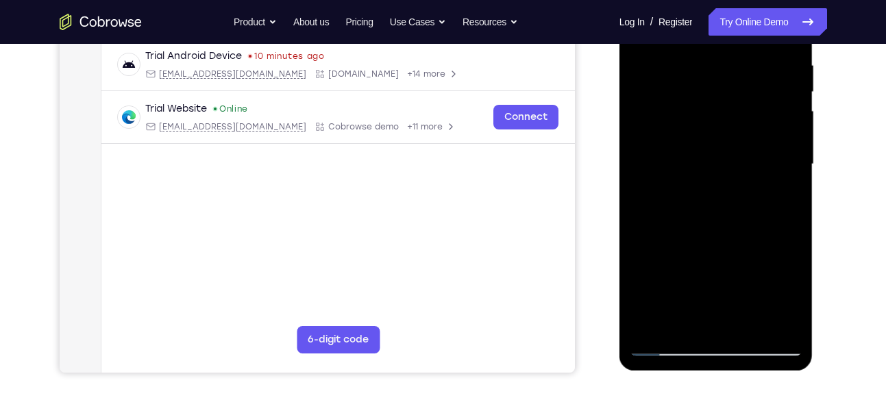
drag, startPoint x: 706, startPoint y: 241, endPoint x: 719, endPoint y: 160, distance: 81.1
click at [719, 160] on div at bounding box center [716, 165] width 173 height 384
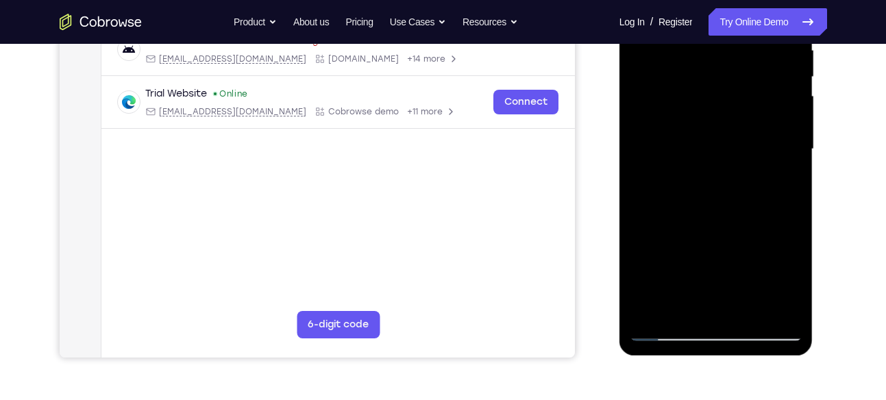
drag, startPoint x: 699, startPoint y: 246, endPoint x: 724, endPoint y: 165, distance: 84.7
click at [724, 165] on div at bounding box center [716, 150] width 173 height 384
drag, startPoint x: 698, startPoint y: 249, endPoint x: 730, endPoint y: 157, distance: 98.0
click at [730, 157] on div at bounding box center [716, 150] width 173 height 384
drag, startPoint x: 701, startPoint y: 255, endPoint x: 731, endPoint y: 160, distance: 99.9
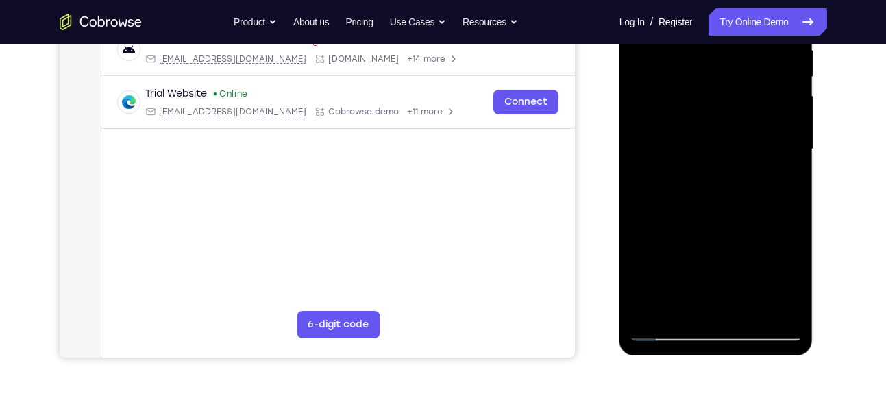
click at [731, 160] on div at bounding box center [716, 150] width 173 height 384
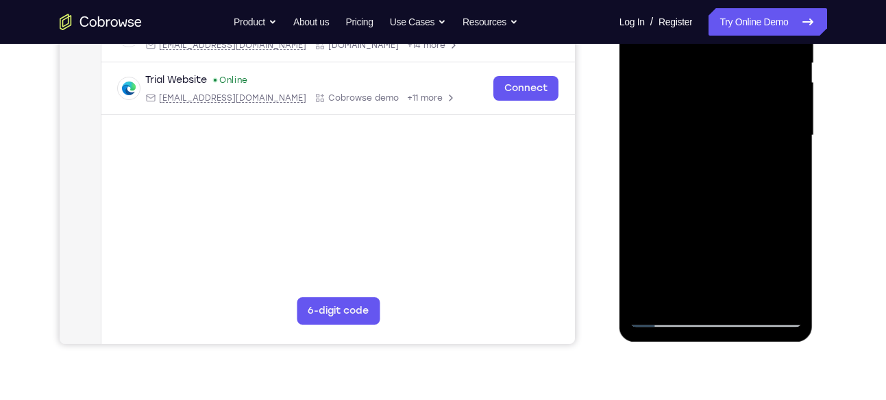
drag, startPoint x: 704, startPoint y: 230, endPoint x: 722, endPoint y: 173, distance: 60.1
click at [722, 173] on div at bounding box center [716, 136] width 173 height 384
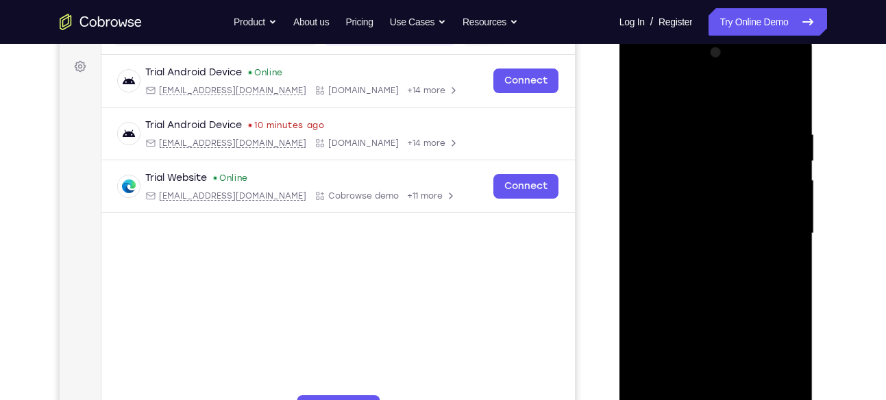
scroll to position [182, 0]
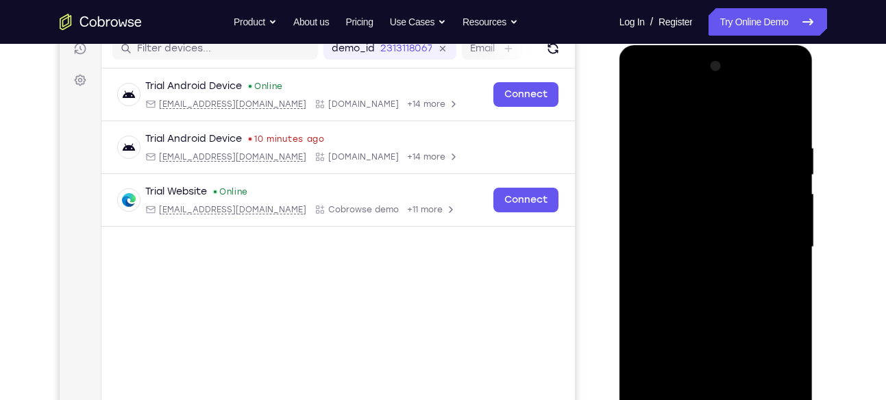
drag, startPoint x: 707, startPoint y: 267, endPoint x: 746, endPoint y: 174, distance: 100.4
click at [746, 174] on div at bounding box center [716, 248] width 173 height 384
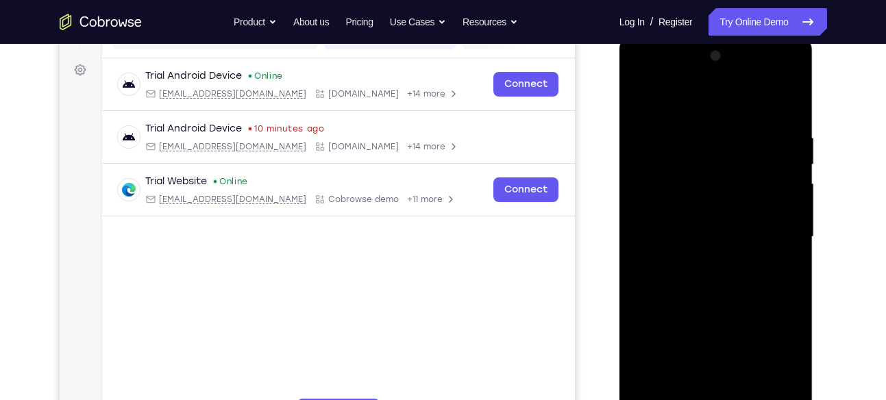
scroll to position [193, 0]
drag, startPoint x: 699, startPoint y: 286, endPoint x: 743, endPoint y: 170, distance: 123.8
click at [743, 170] on div at bounding box center [716, 237] width 173 height 384
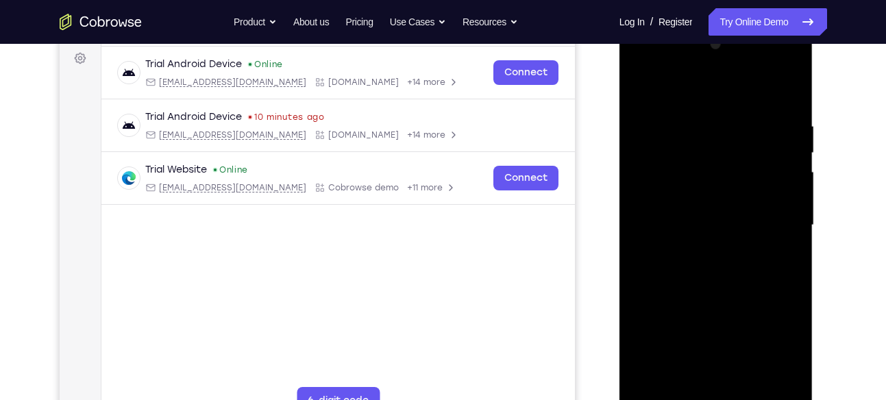
scroll to position [204, 0]
drag, startPoint x: 706, startPoint y: 301, endPoint x: 734, endPoint y: 202, distance: 103.3
click at [734, 202] on div at bounding box center [716, 225] width 173 height 384
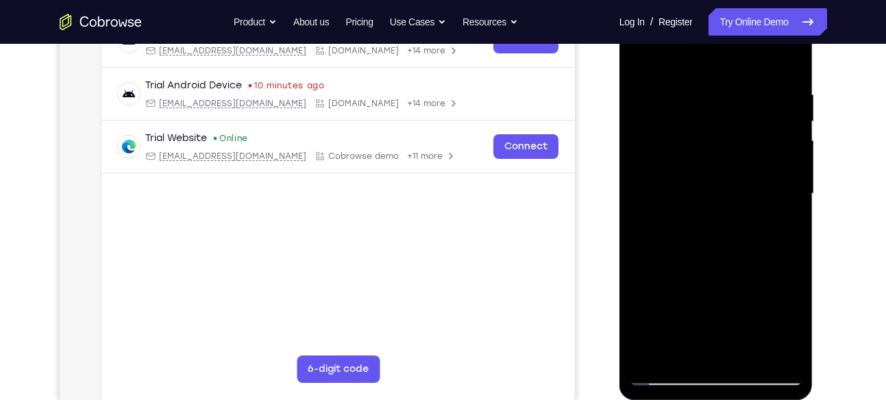
drag, startPoint x: 718, startPoint y: 271, endPoint x: 739, endPoint y: 172, distance: 100.9
click at [739, 172] on div at bounding box center [716, 194] width 173 height 384
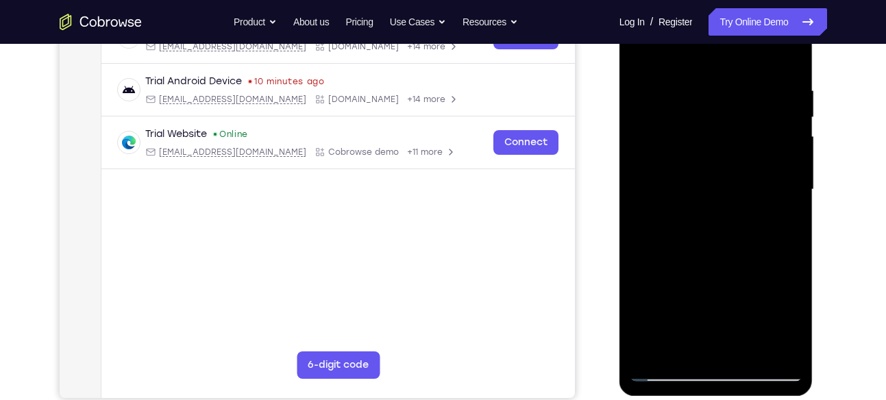
drag, startPoint x: 709, startPoint y: 267, endPoint x: 745, endPoint y: 166, distance: 107.7
click at [745, 166] on div at bounding box center [716, 190] width 173 height 384
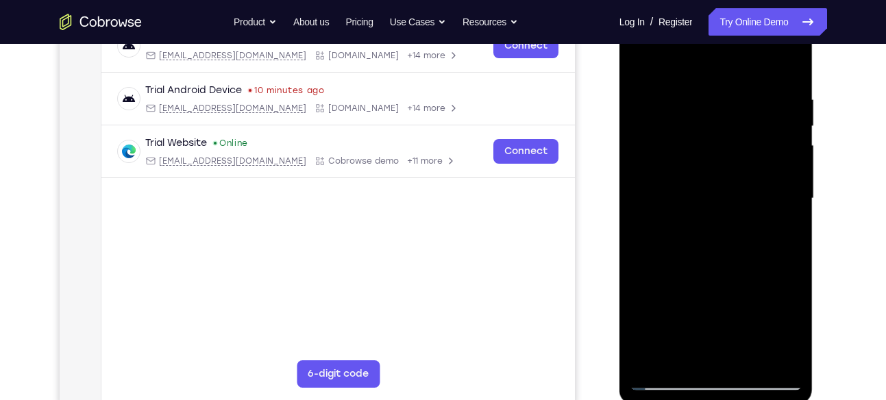
scroll to position [227, 0]
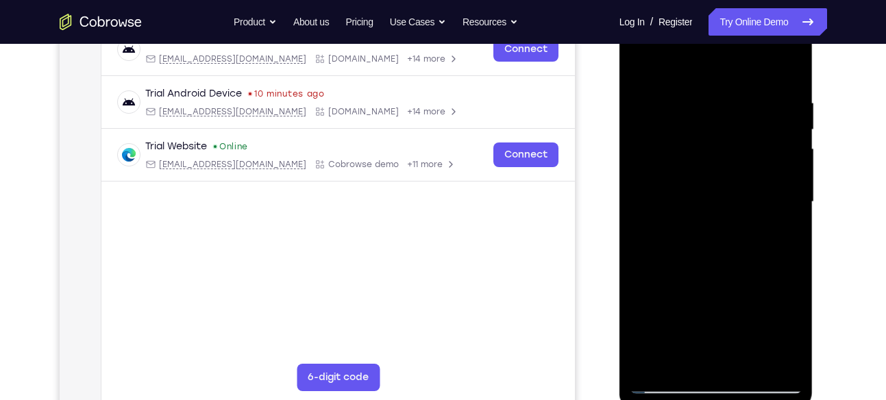
drag, startPoint x: 722, startPoint y: 301, endPoint x: 745, endPoint y: 185, distance: 118.7
click at [745, 185] on div at bounding box center [716, 202] width 173 height 384
drag, startPoint x: 715, startPoint y: 280, endPoint x: 738, endPoint y: 187, distance: 95.4
click at [738, 187] on div at bounding box center [716, 202] width 173 height 384
drag, startPoint x: 767, startPoint y: 280, endPoint x: 763, endPoint y: 193, distance: 86.5
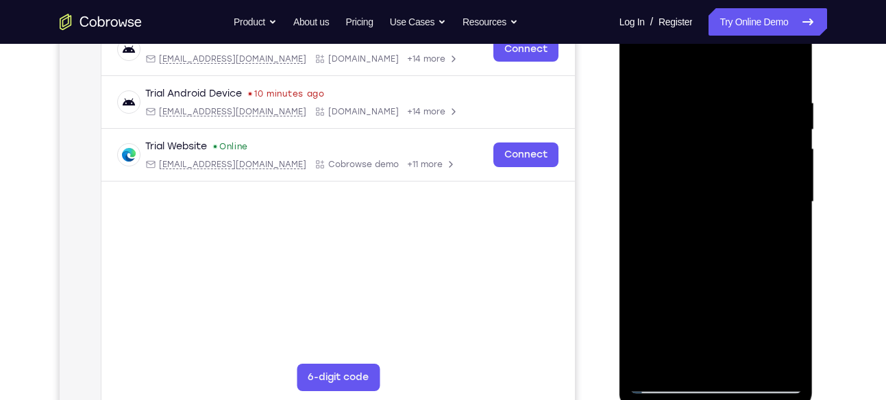
click at [763, 193] on div at bounding box center [716, 202] width 173 height 384
drag, startPoint x: 726, startPoint y: 271, endPoint x: 742, endPoint y: 193, distance: 79.8
click at [742, 193] on div at bounding box center [716, 202] width 173 height 384
drag, startPoint x: 728, startPoint y: 275, endPoint x: 741, endPoint y: 169, distance: 107.0
click at [741, 169] on div at bounding box center [716, 202] width 173 height 384
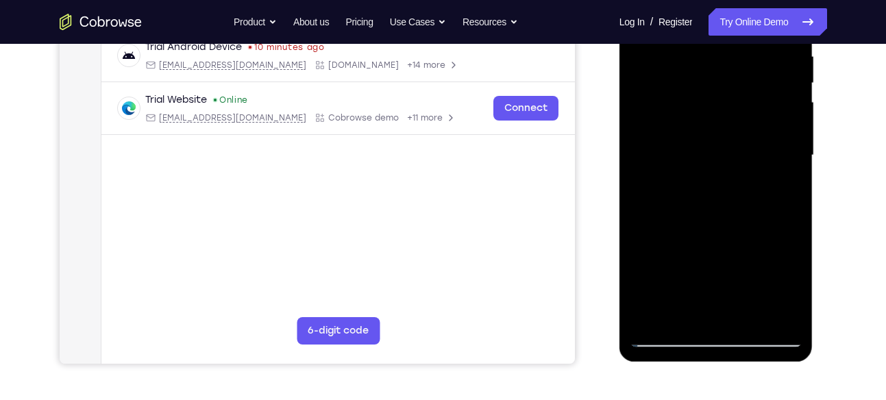
scroll to position [271, 0]
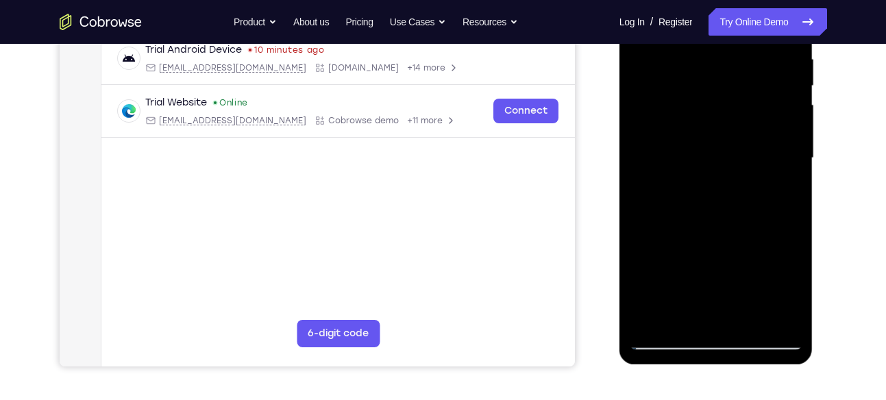
drag, startPoint x: 692, startPoint y: 251, endPoint x: 735, endPoint y: 135, distance: 123.3
click at [735, 135] on div at bounding box center [716, 158] width 173 height 384
drag, startPoint x: 715, startPoint y: 167, endPoint x: 669, endPoint y: 334, distance: 173.6
click at [669, 334] on div at bounding box center [716, 158] width 173 height 384
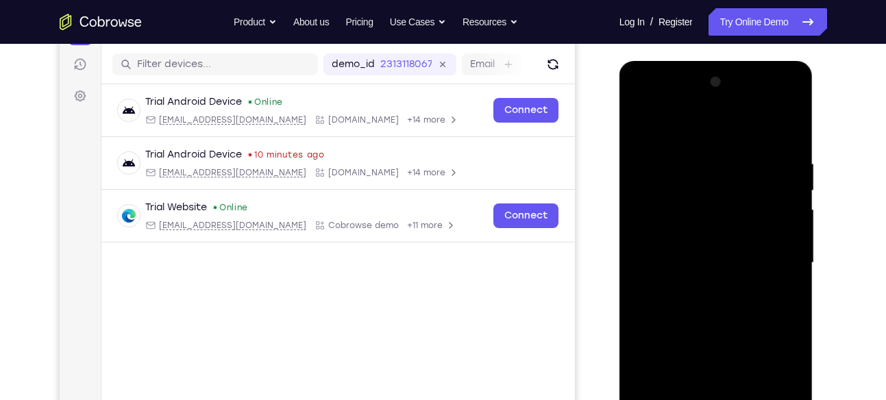
scroll to position [163, 0]
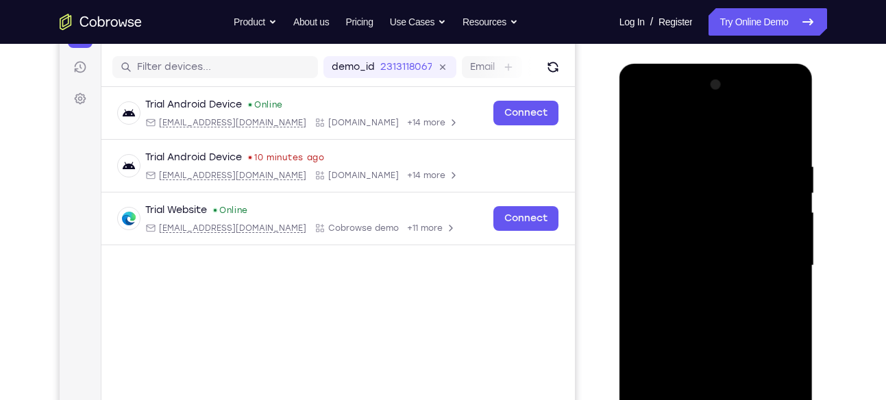
click at [641, 187] on div at bounding box center [716, 266] width 173 height 384
drag, startPoint x: 698, startPoint y: 266, endPoint x: 713, endPoint y: 158, distance: 108.6
click at [713, 158] on div at bounding box center [716, 266] width 173 height 384
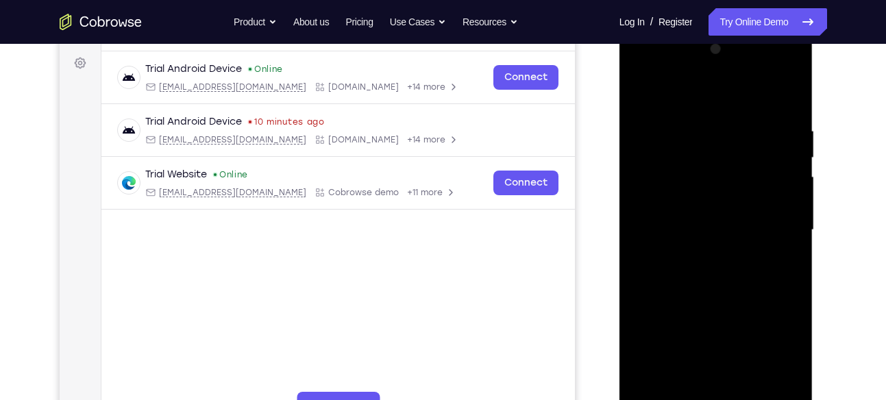
drag, startPoint x: 689, startPoint y: 278, endPoint x: 715, endPoint y: 173, distance: 107.5
click at [715, 173] on div at bounding box center [716, 230] width 173 height 384
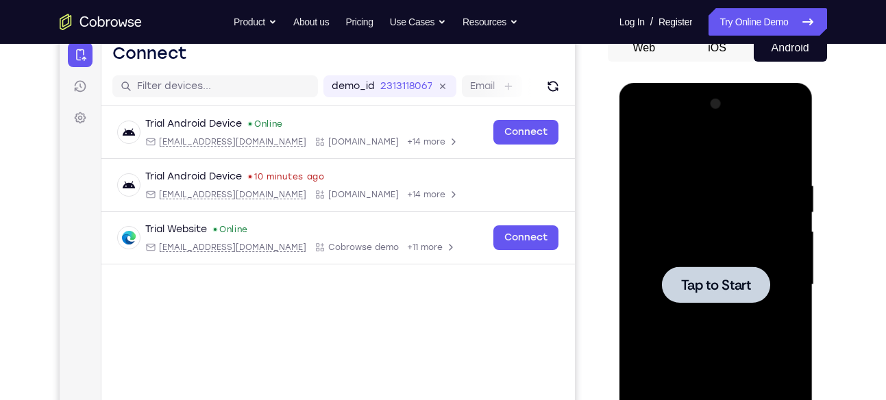
scroll to position [145, 0]
